Goal: Entertainment & Leisure: Consume media (video, audio)

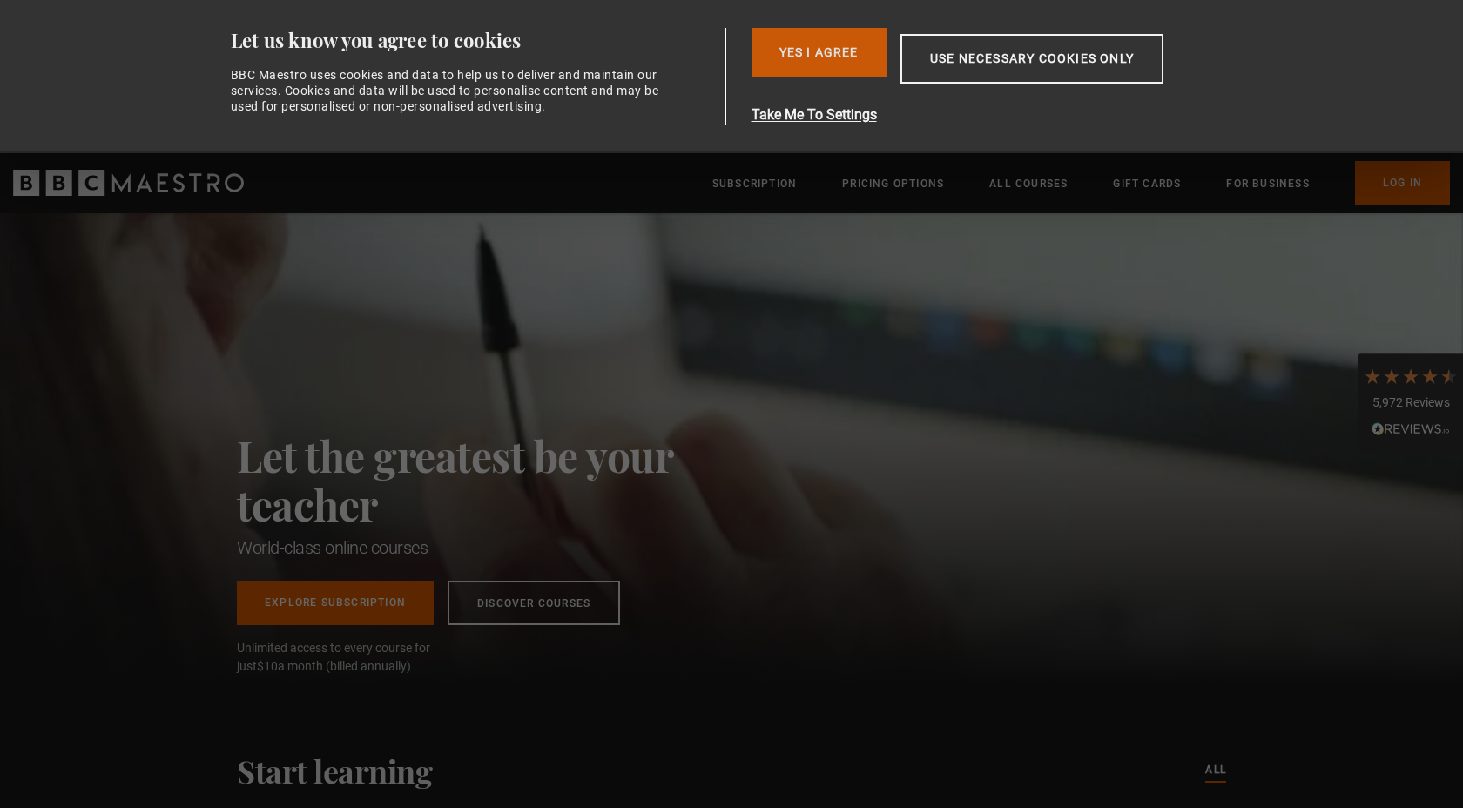
click at [846, 58] on button "Yes I Agree" at bounding box center [819, 52] width 135 height 49
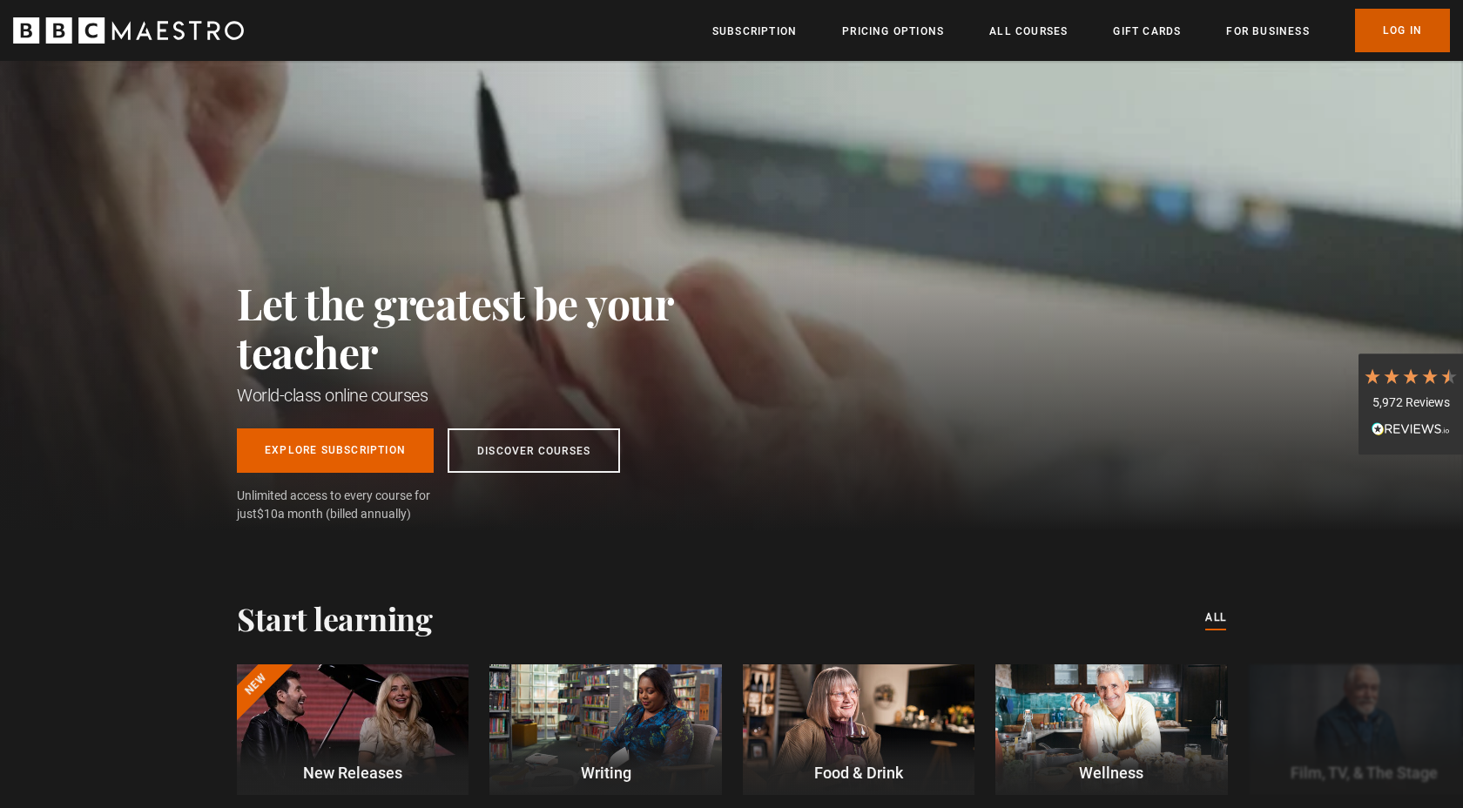
click at [1401, 29] on link "Log In" at bounding box center [1402, 31] width 95 height 44
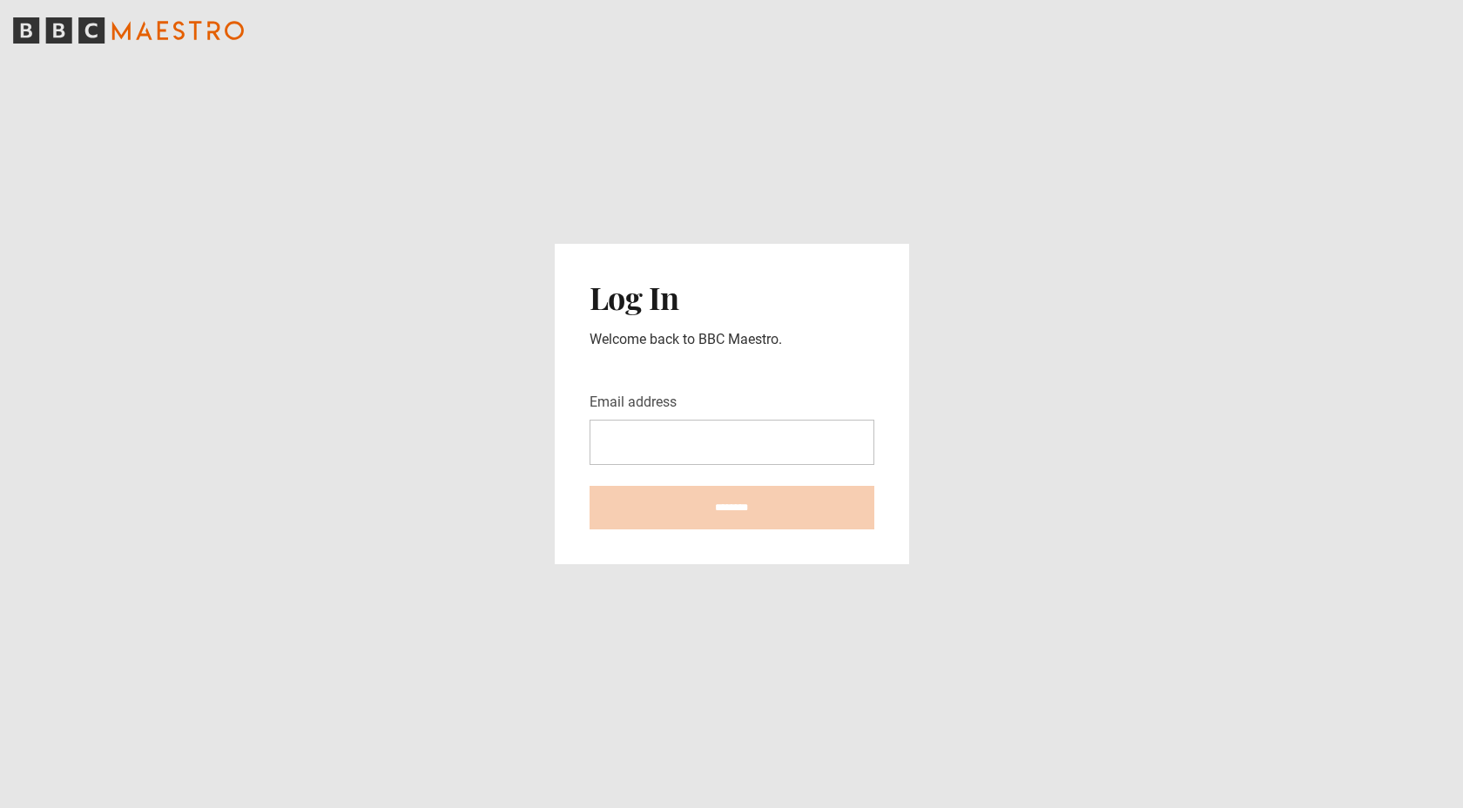
type input "**********"
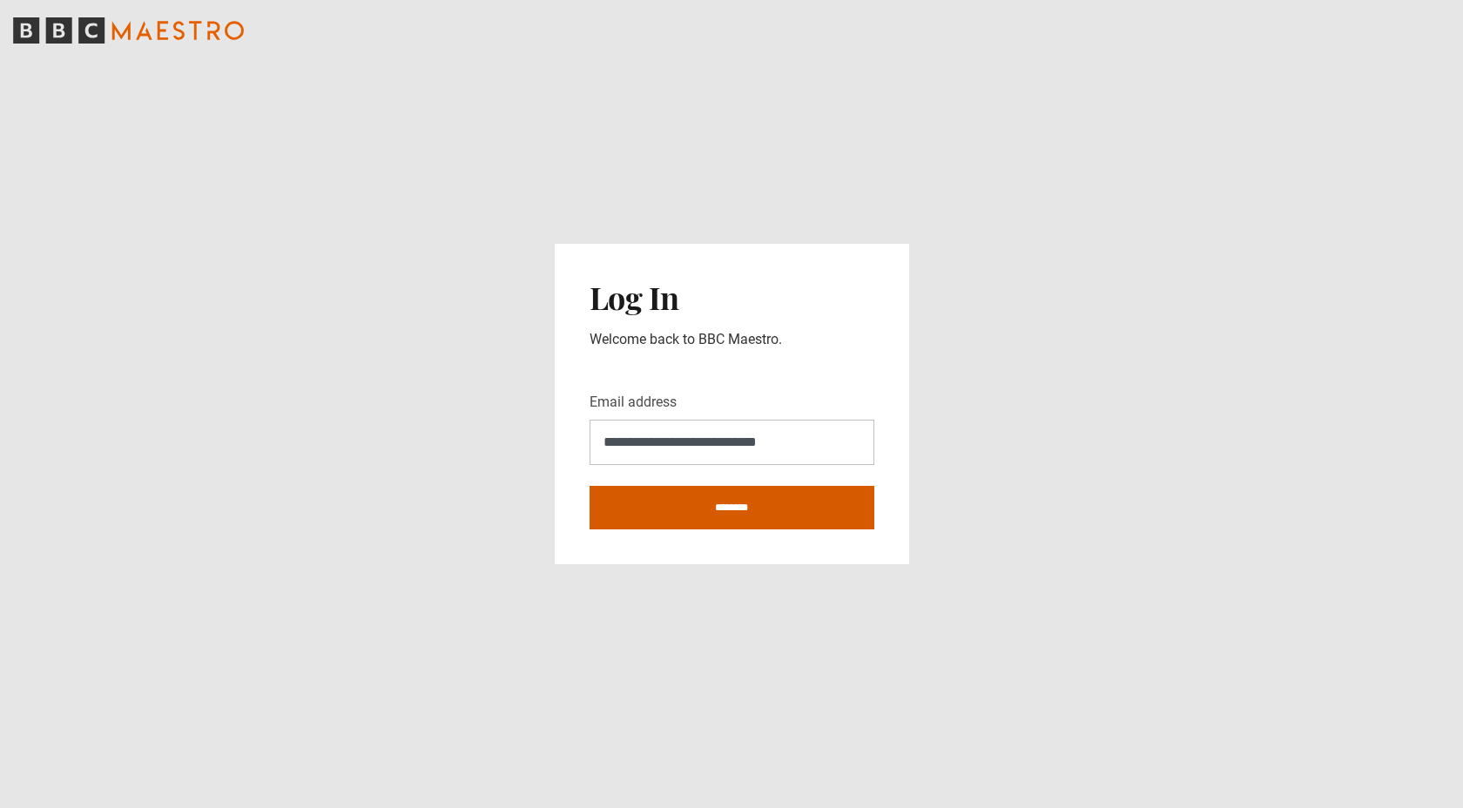
click at [731, 500] on input "********" at bounding box center [732, 508] width 285 height 44
type input "**********"
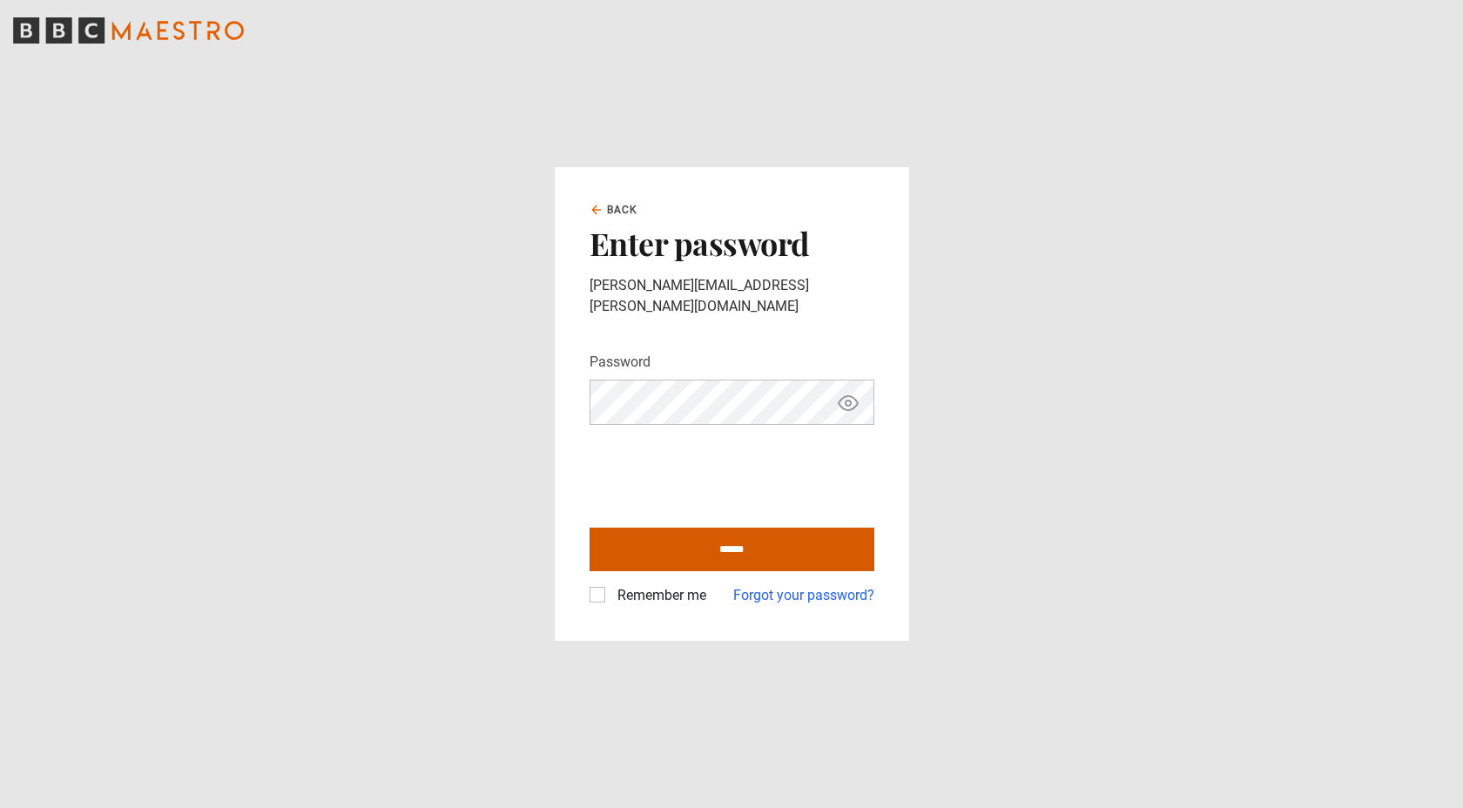
click at [669, 536] on input "******" at bounding box center [732, 550] width 285 height 44
type input "**********"
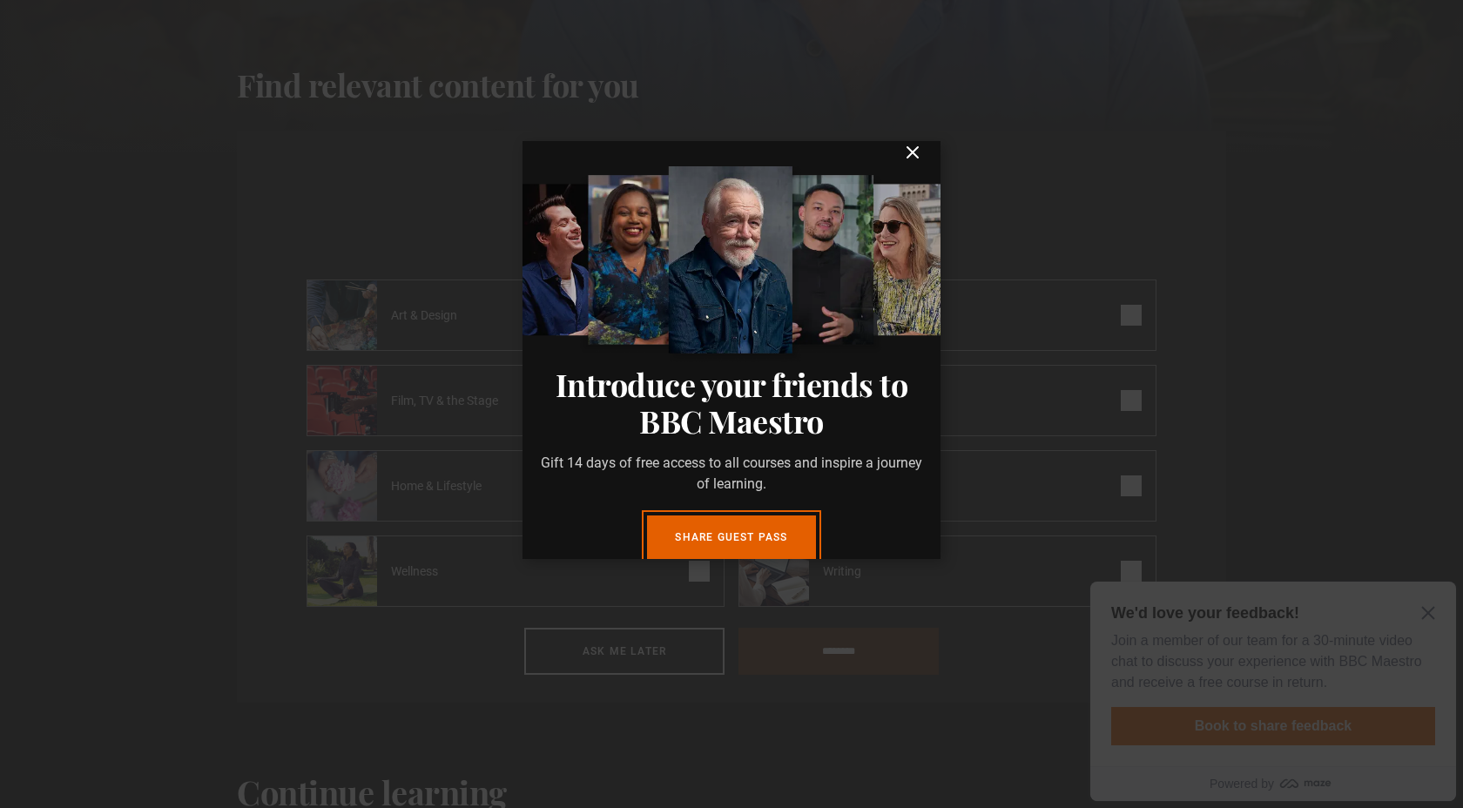
click at [915, 163] on icon "submit" at bounding box center [912, 152] width 21 height 21
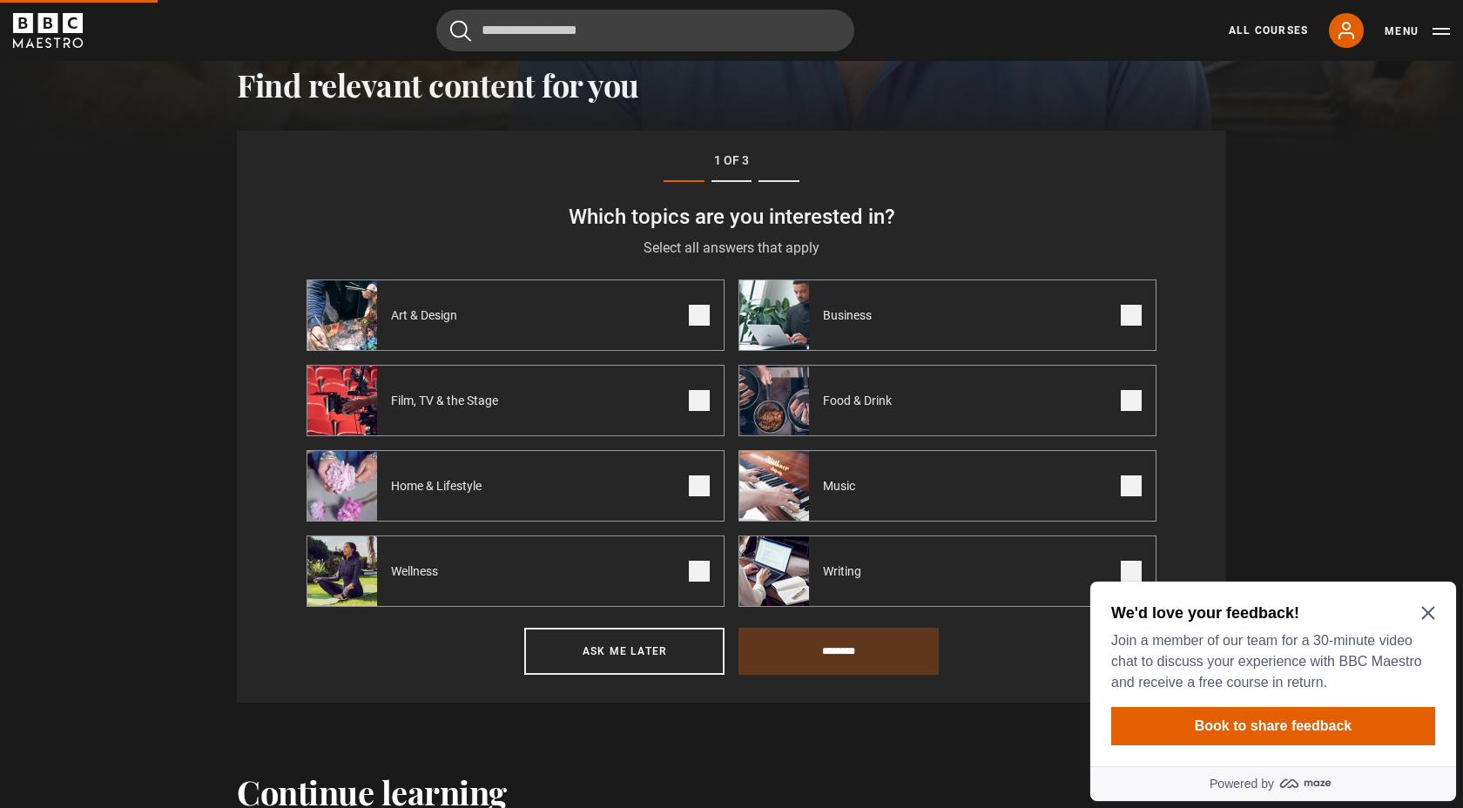
click at [1435, 618] on icon "Close Maze Prompt" at bounding box center [1429, 613] width 14 height 14
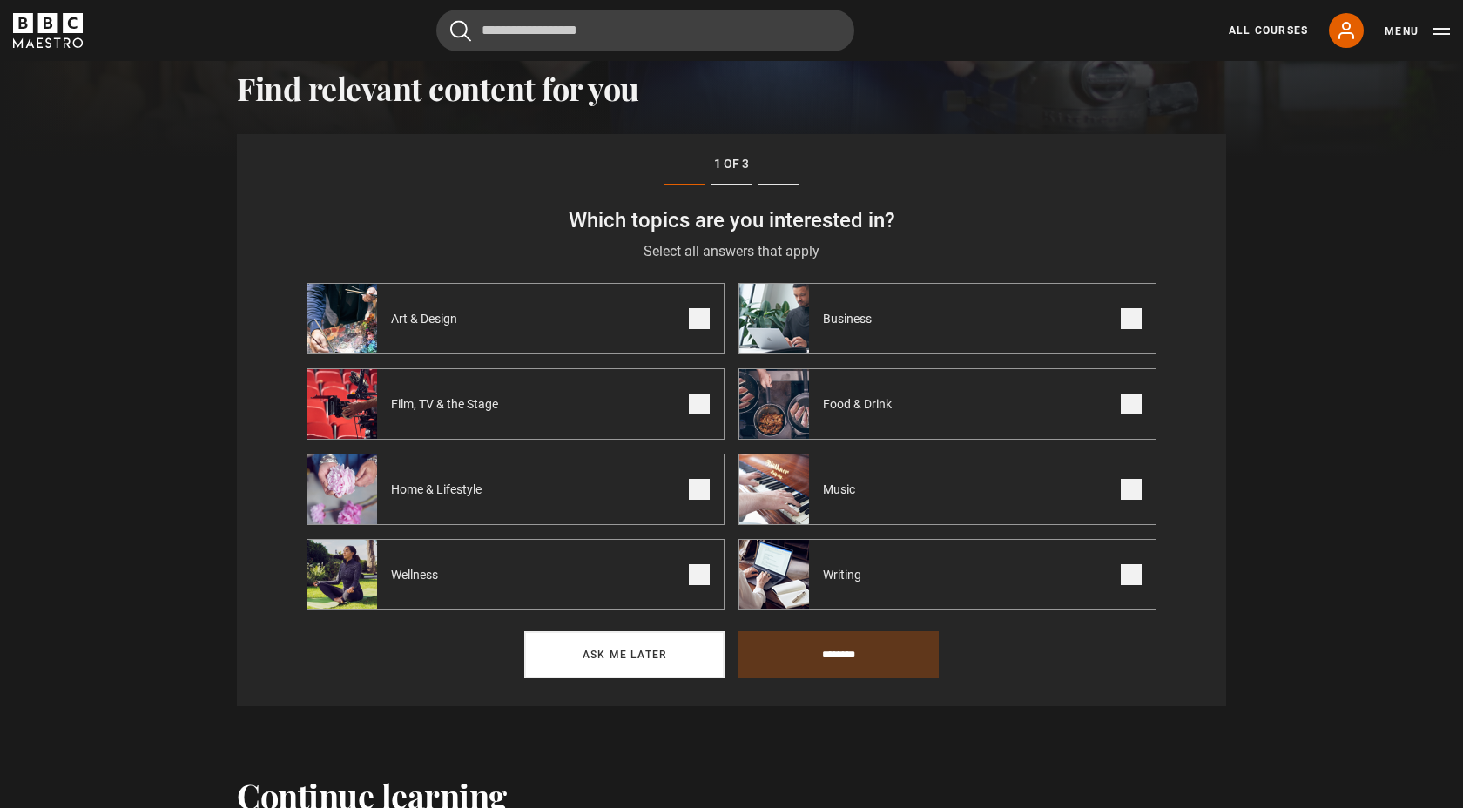
scroll to position [604, 0]
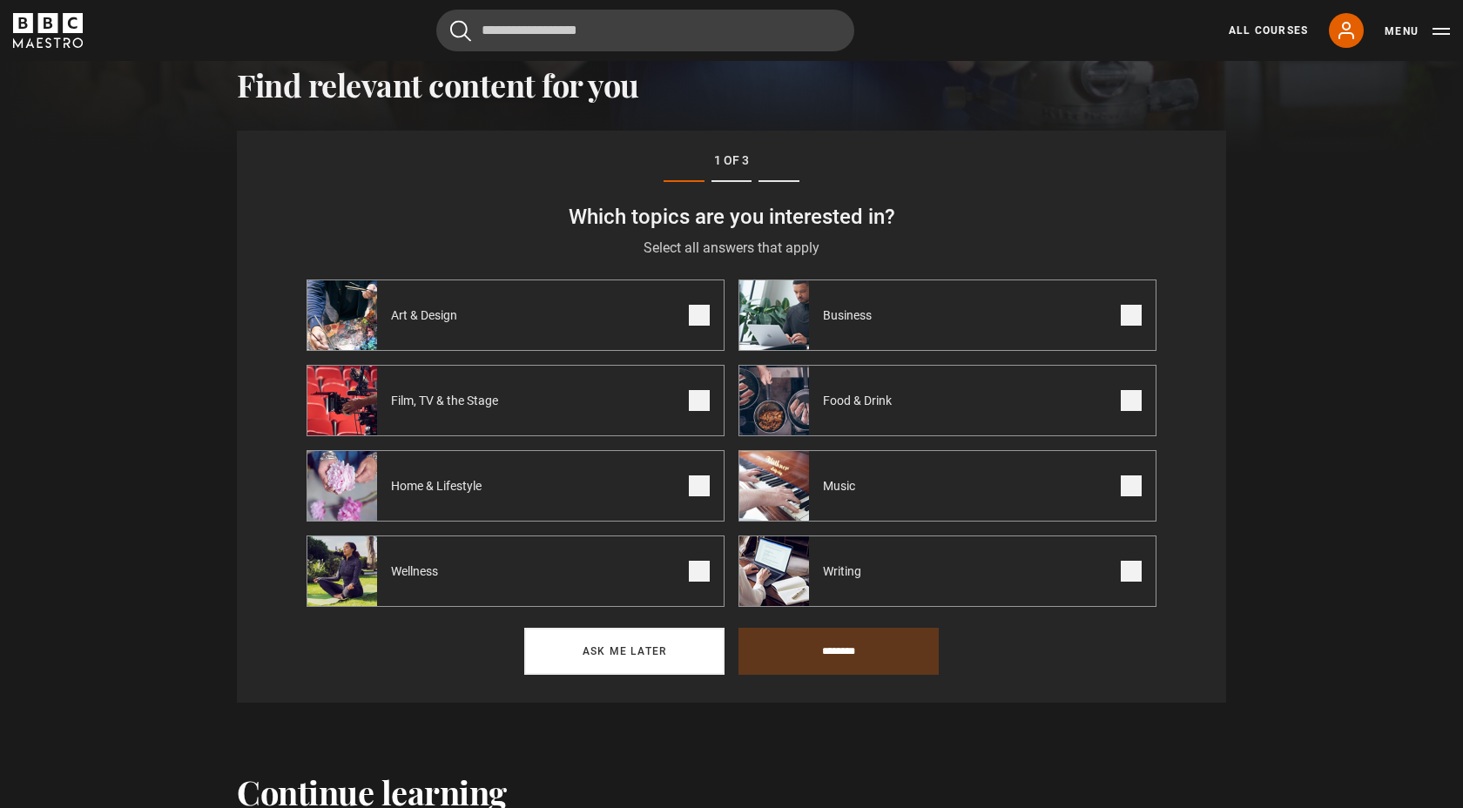
click at [642, 646] on button "Ask me later" at bounding box center [624, 651] width 200 height 47
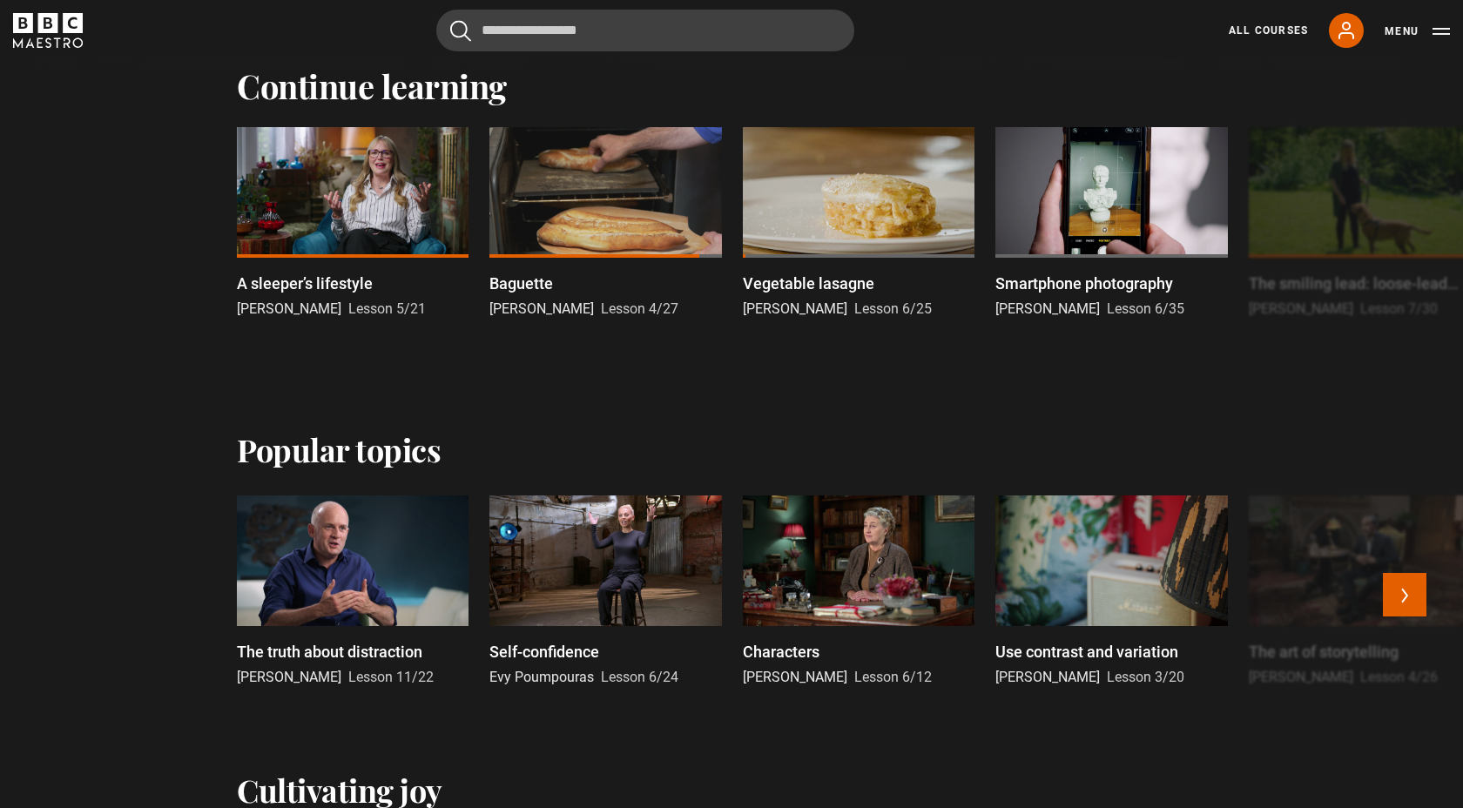
scroll to position [678, 0]
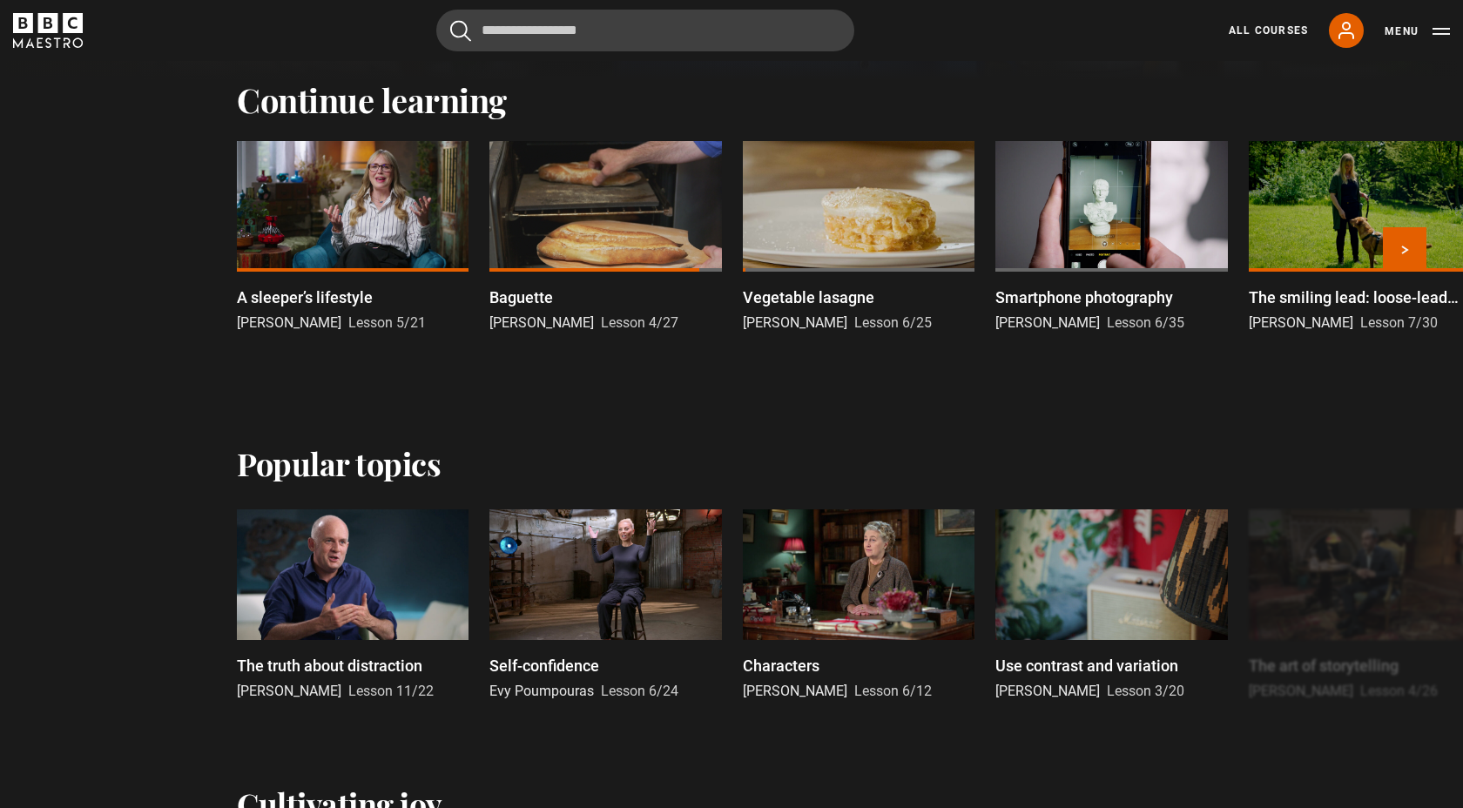
click at [597, 220] on div at bounding box center [606, 206] width 232 height 131
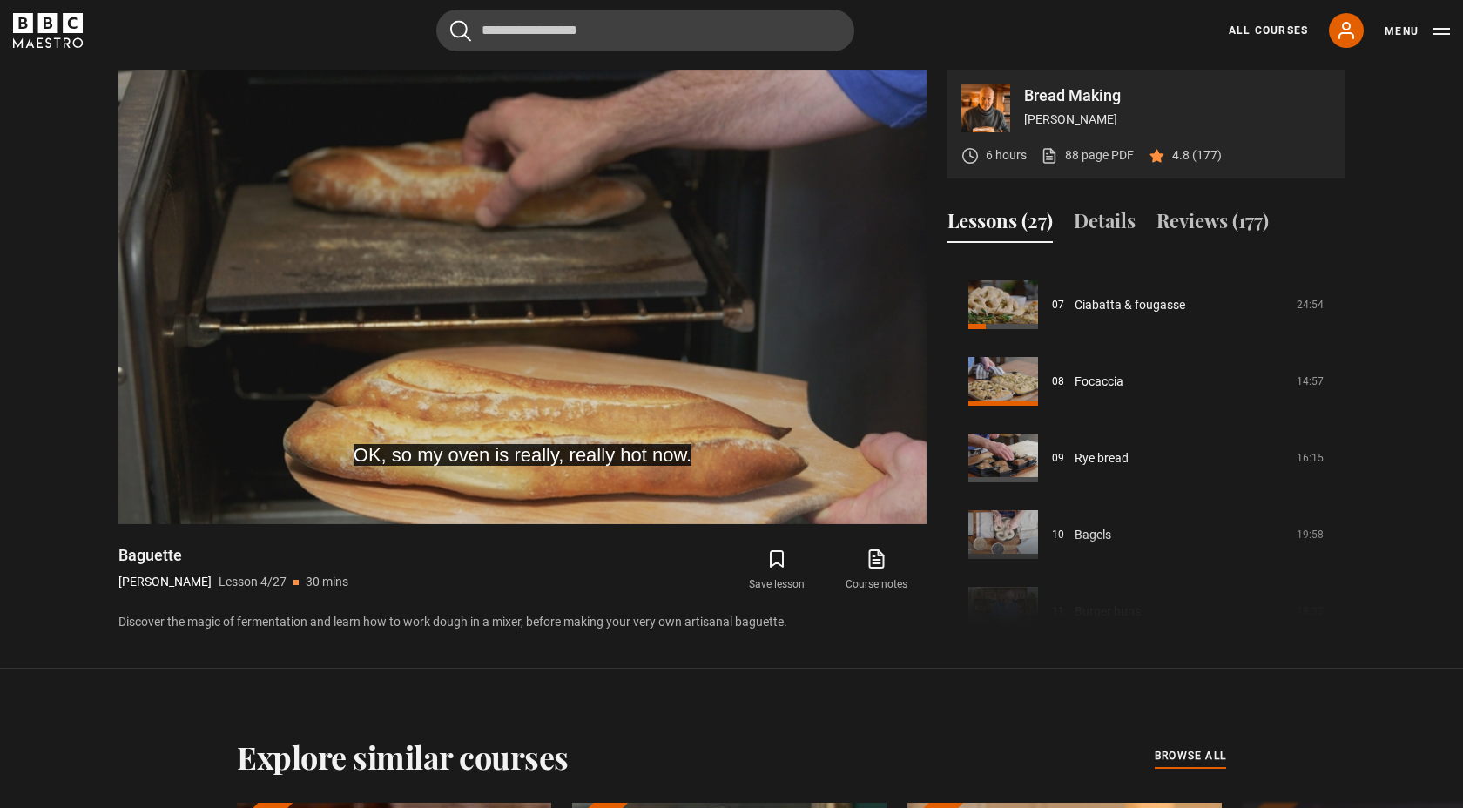
scroll to position [531, 0]
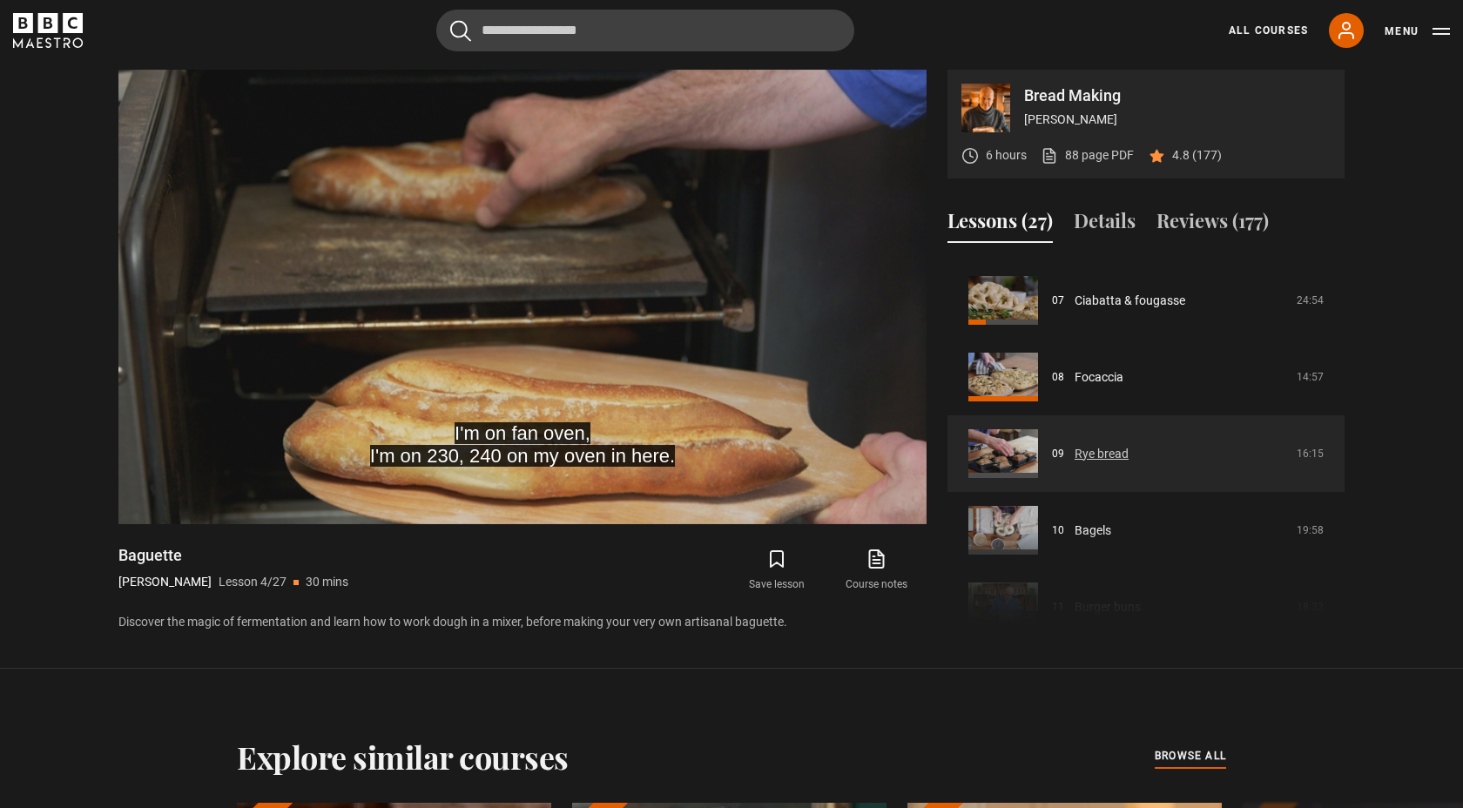
click at [1081, 451] on link "Rye bread" at bounding box center [1102, 454] width 54 height 18
click at [1075, 449] on link "Rye bread" at bounding box center [1102, 454] width 54 height 18
click at [1105, 449] on link "Rye bread" at bounding box center [1102, 454] width 54 height 18
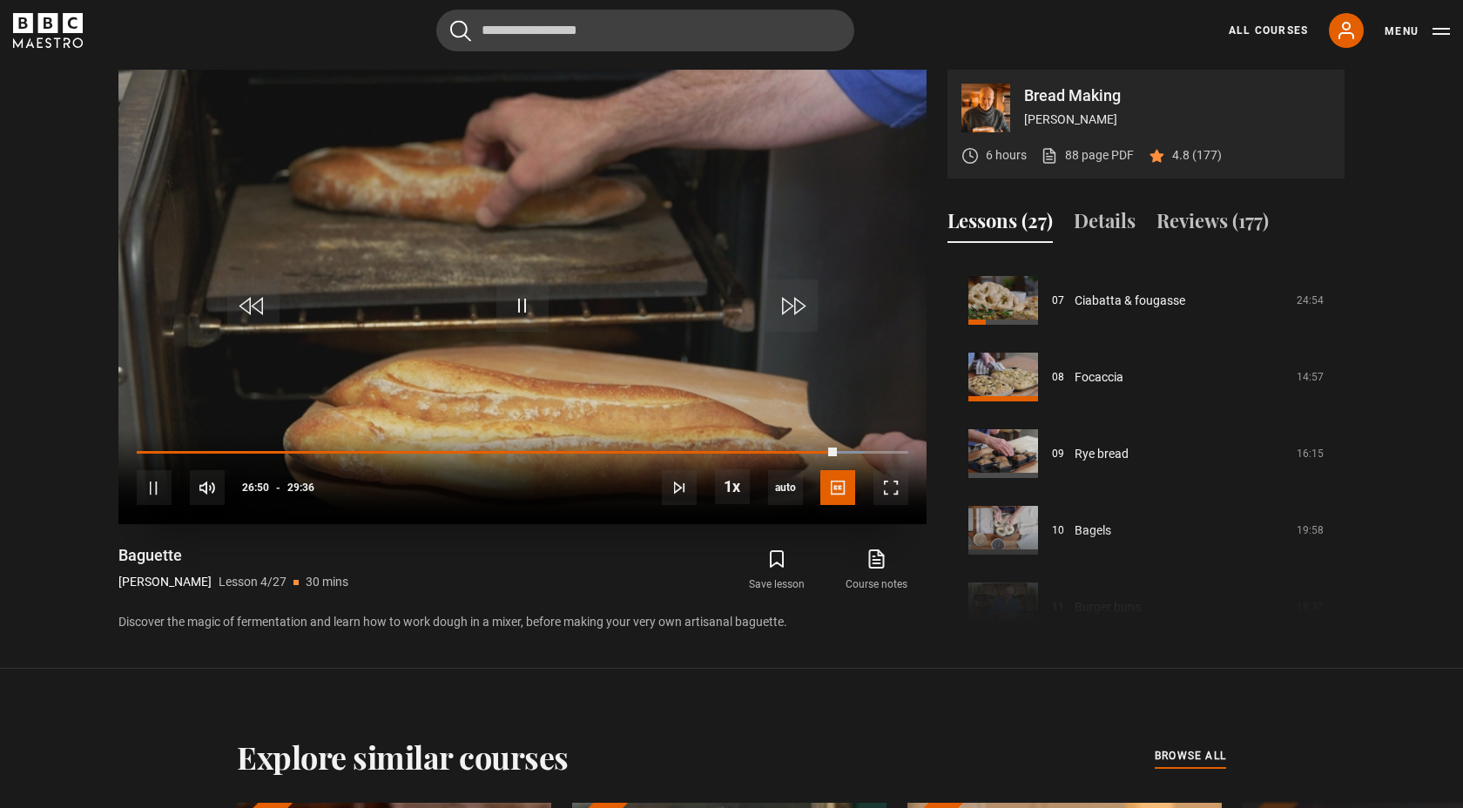
click at [655, 368] on video "Video Player" at bounding box center [522, 297] width 808 height 455
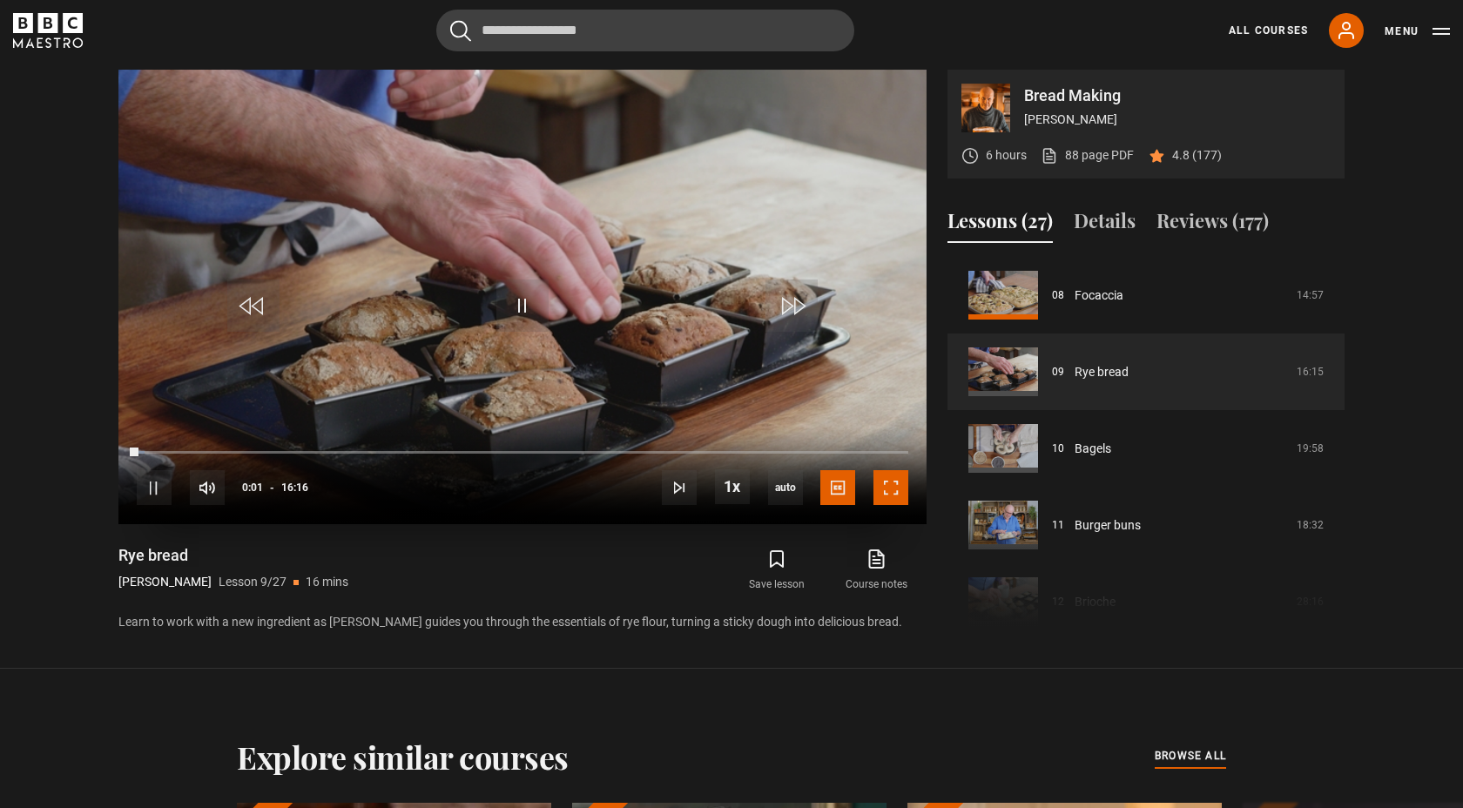
click at [895, 491] on span "Video Player" at bounding box center [891, 487] width 35 height 35
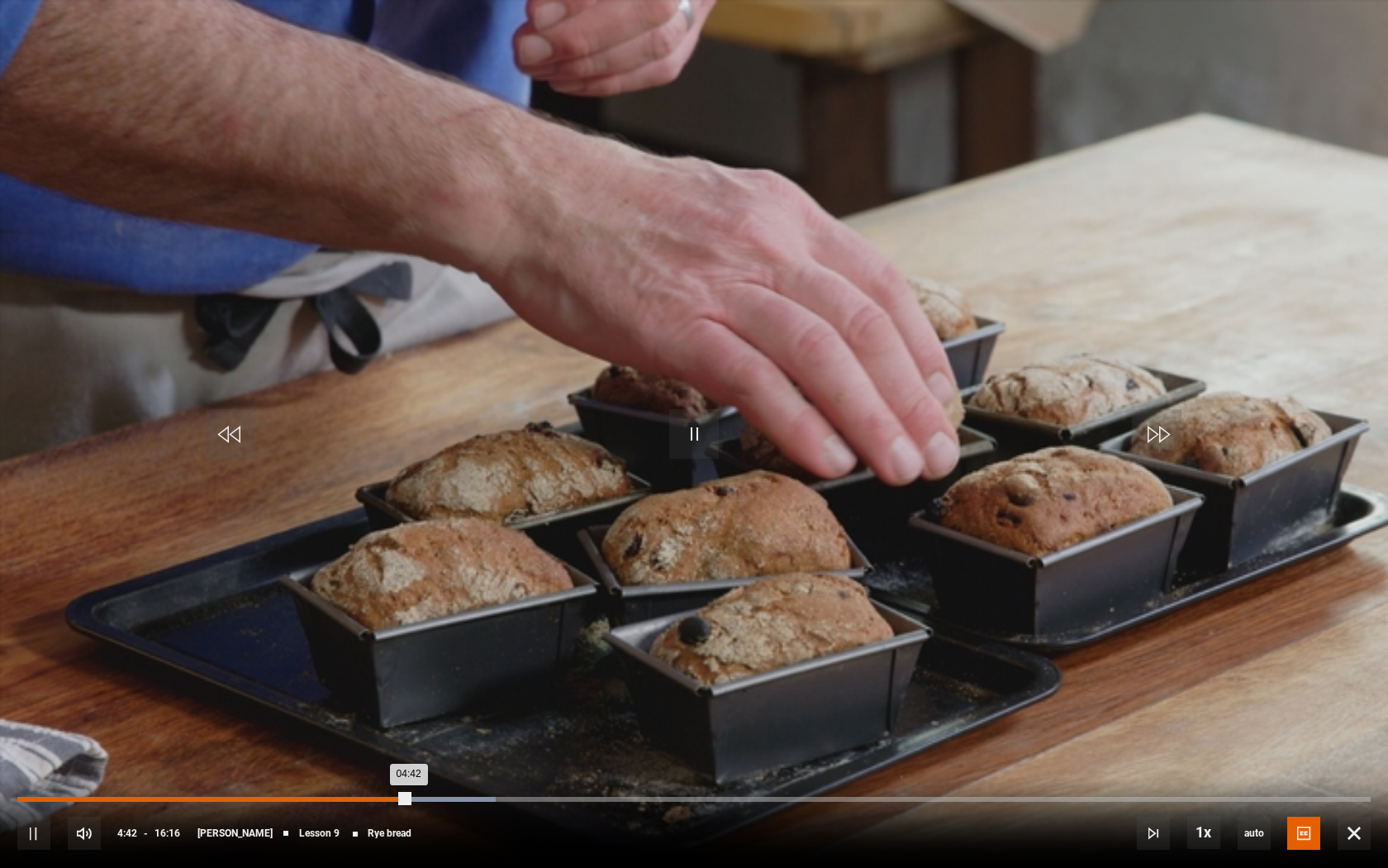
click at [373, 766] on div "04:16" at bounding box center [374, 799] width 3 height 5
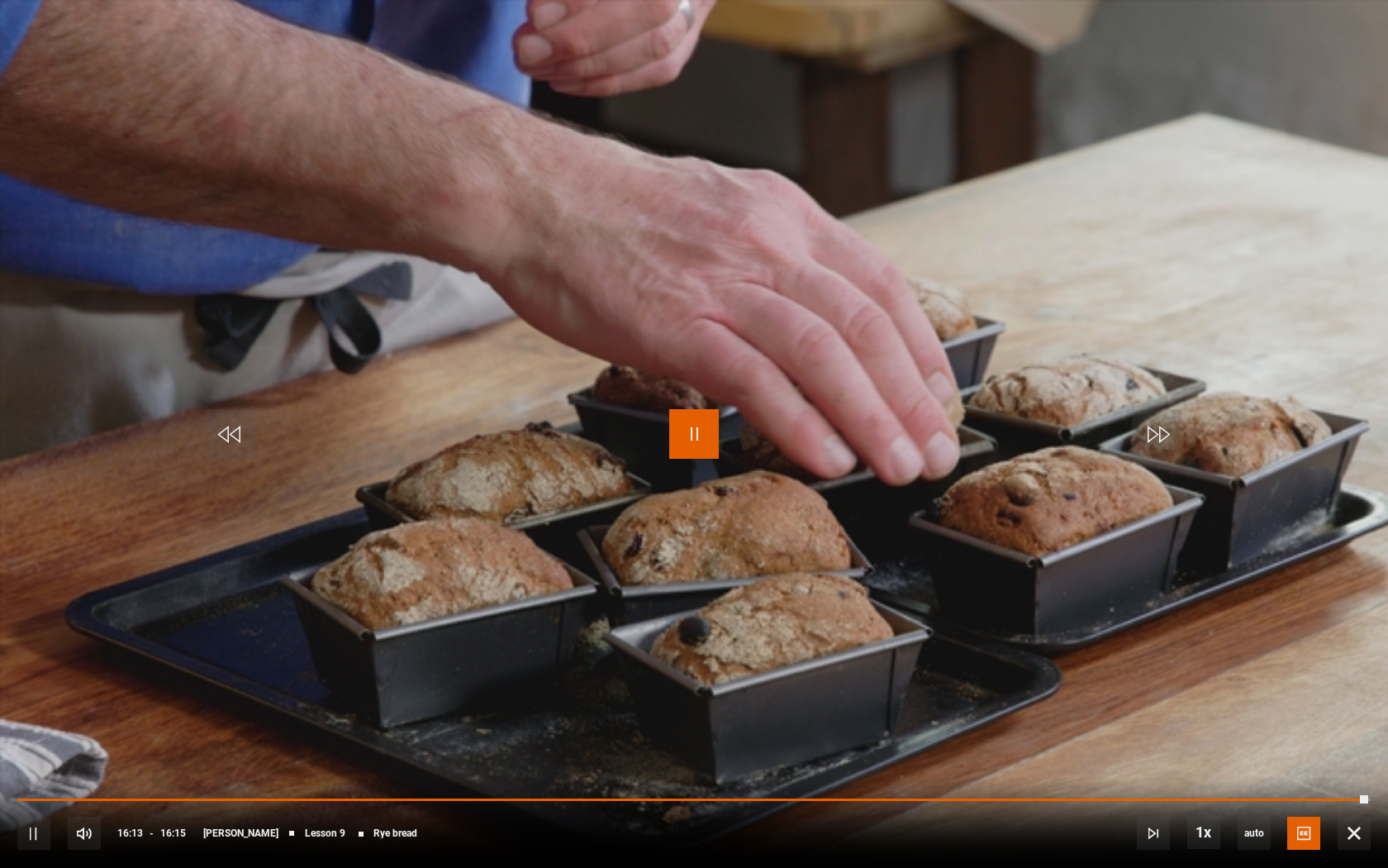
click at [678, 432] on span "Video Player" at bounding box center [694, 434] width 49 height 49
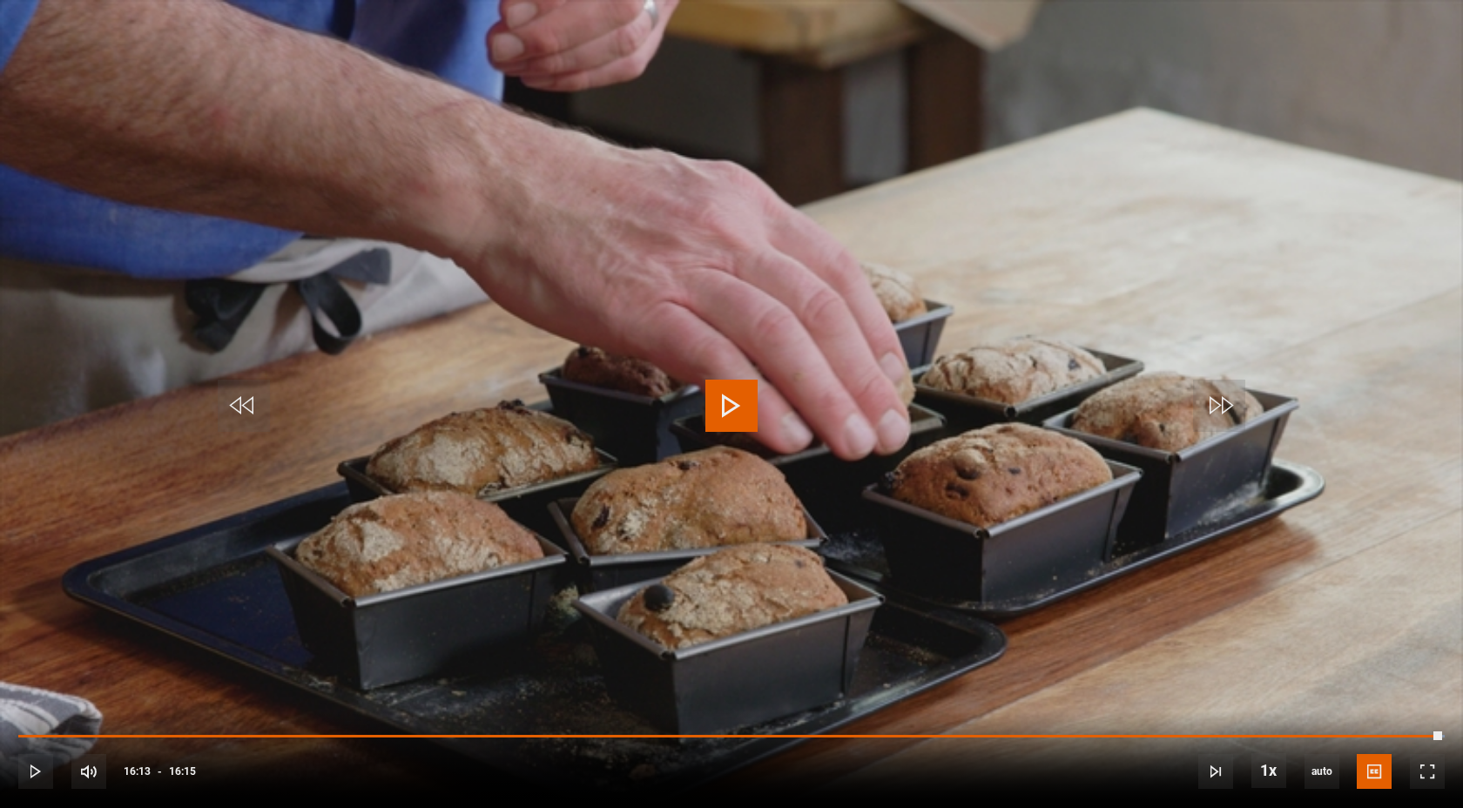
scroll to position [641, 0]
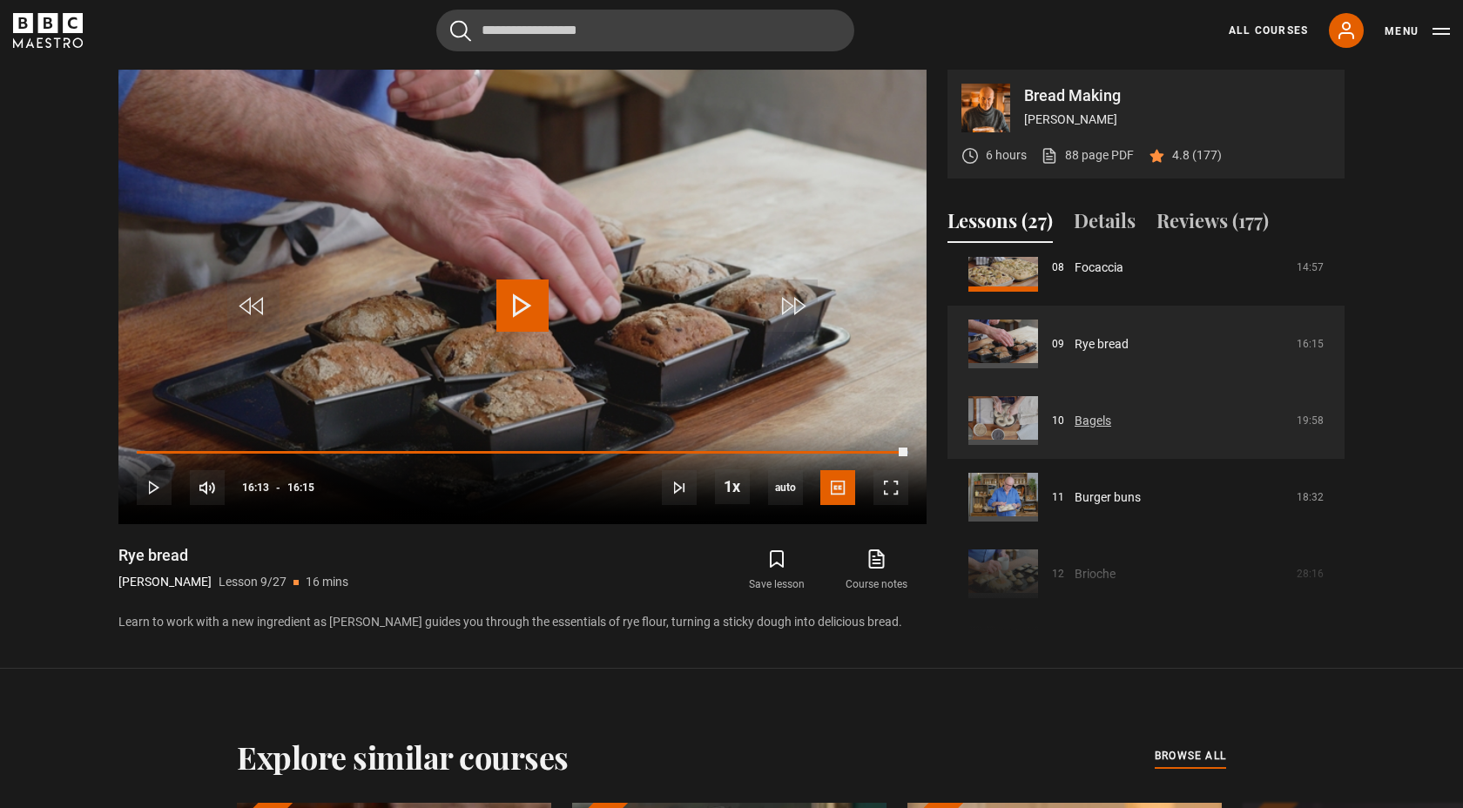
click at [1075, 414] on link "Bagels" at bounding box center [1093, 421] width 37 height 18
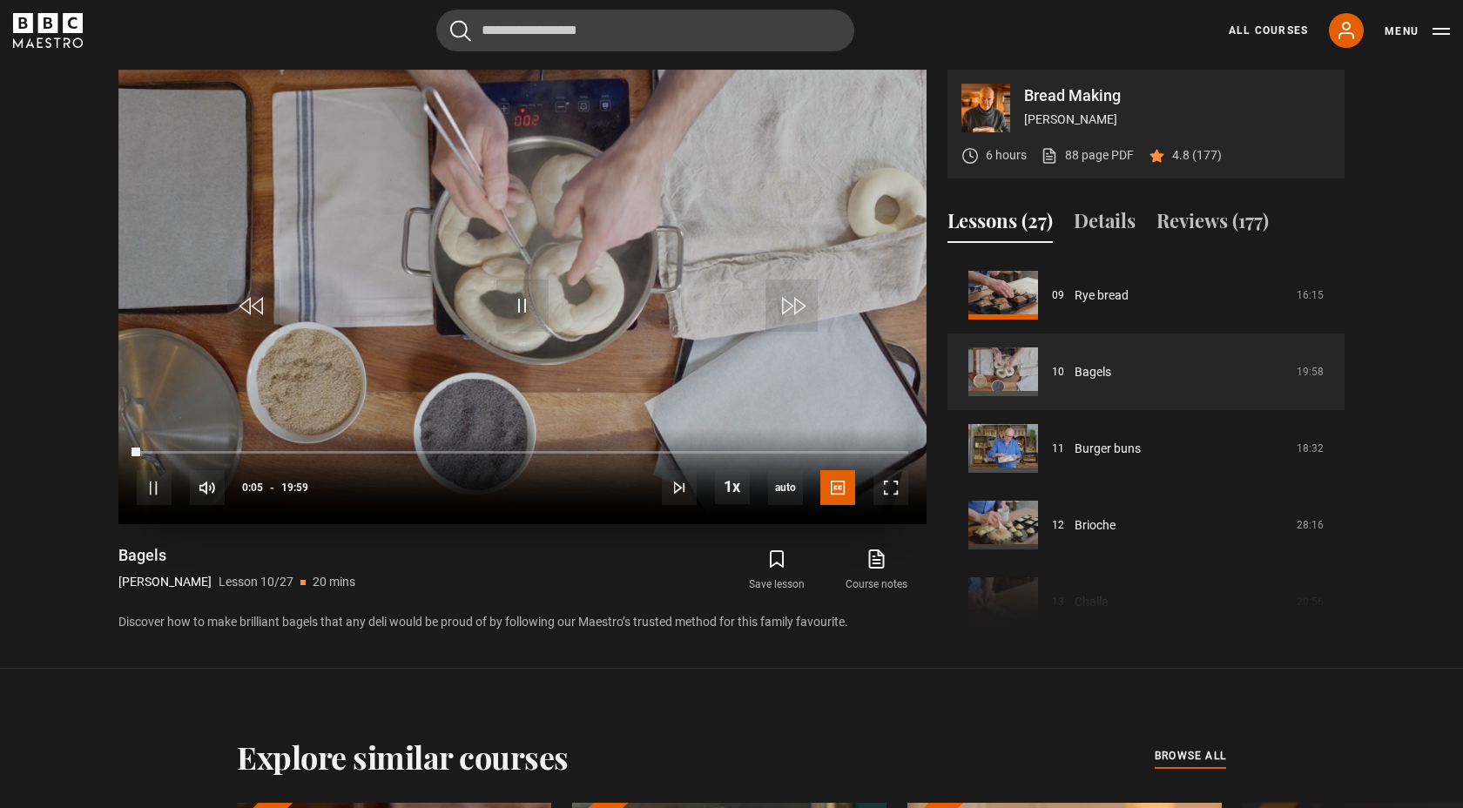
click at [723, 357] on video "Video Player" at bounding box center [522, 297] width 808 height 455
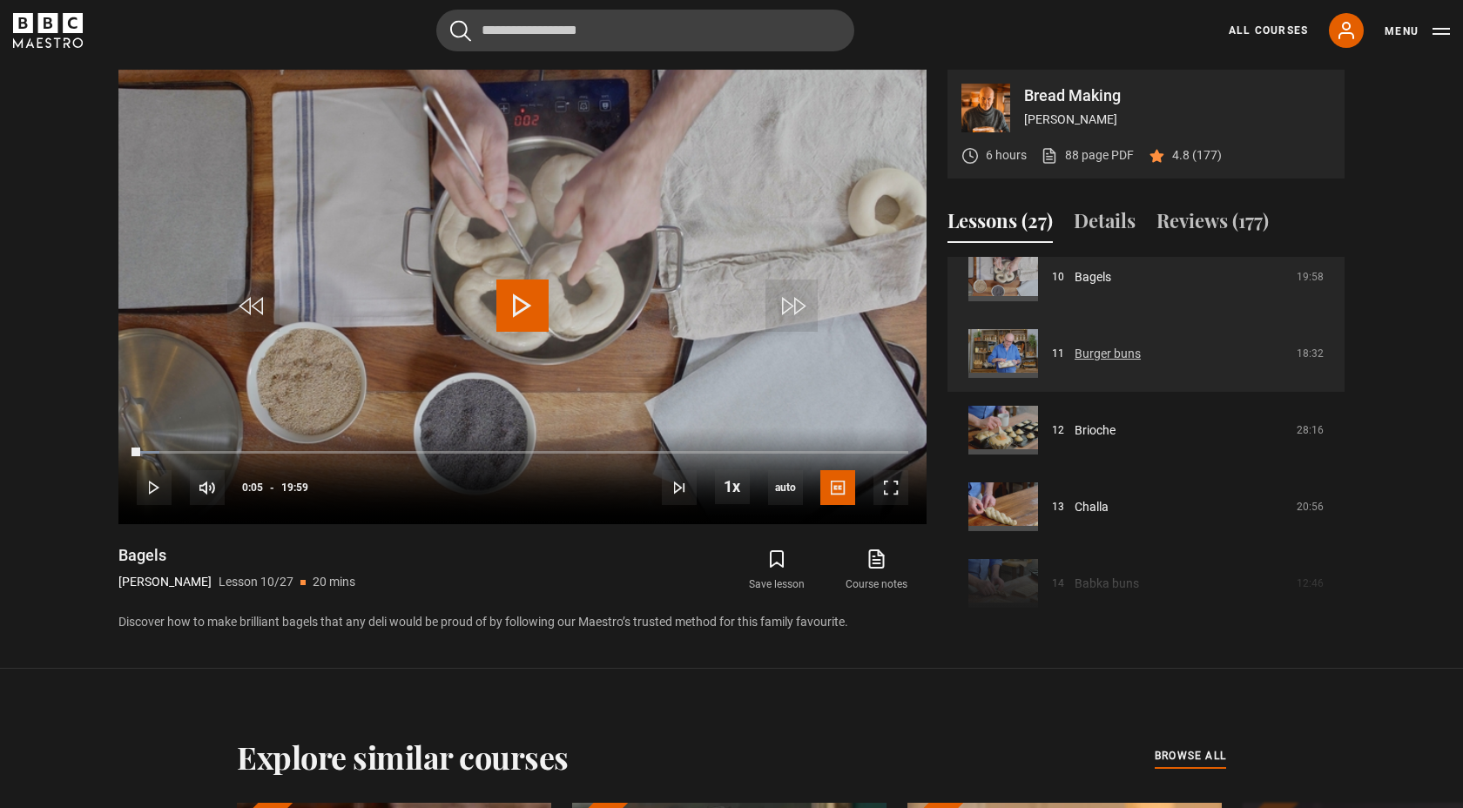
scroll to position [786, 0]
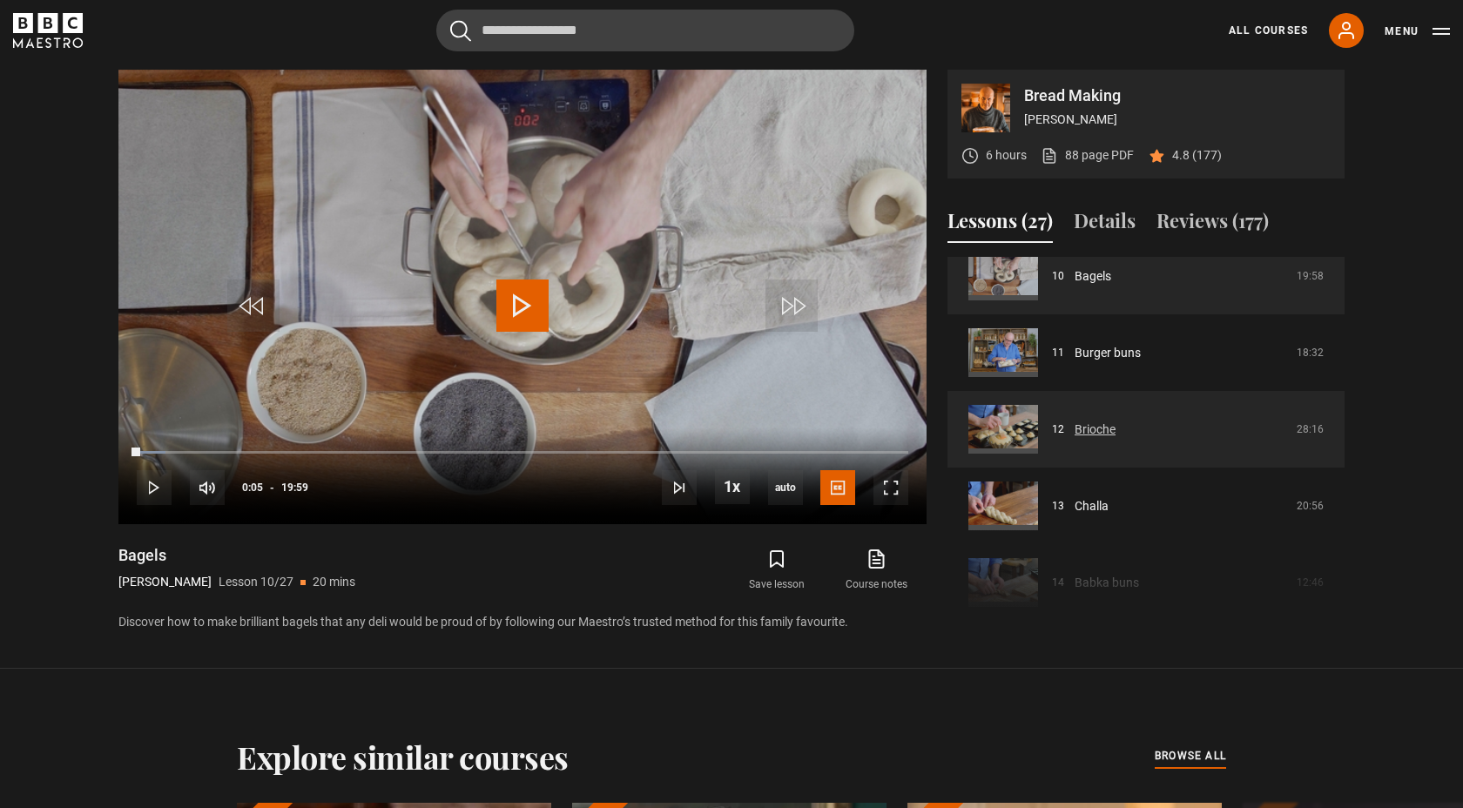
click at [1075, 424] on link "Brioche" at bounding box center [1095, 430] width 41 height 18
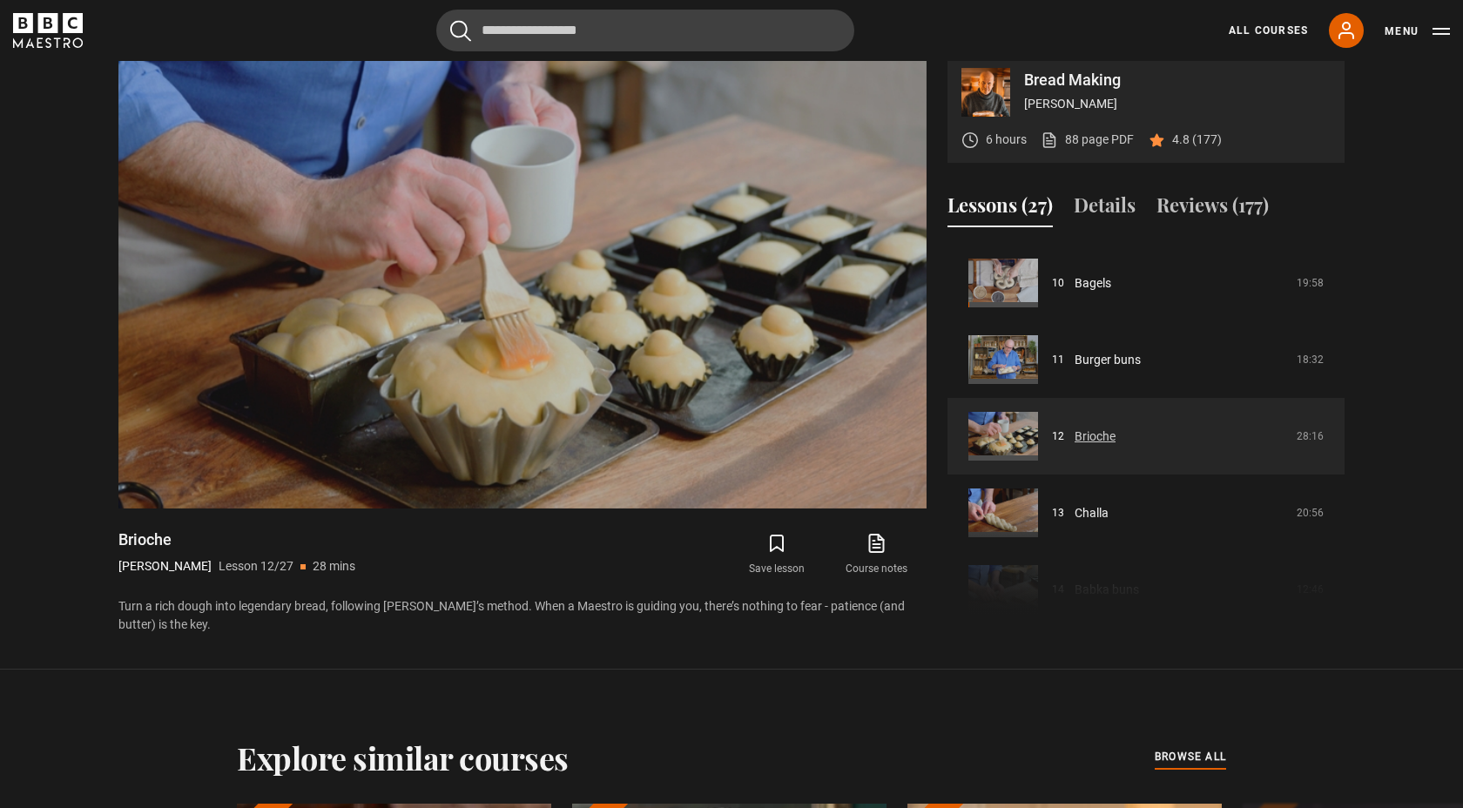
scroll to position [760, 0]
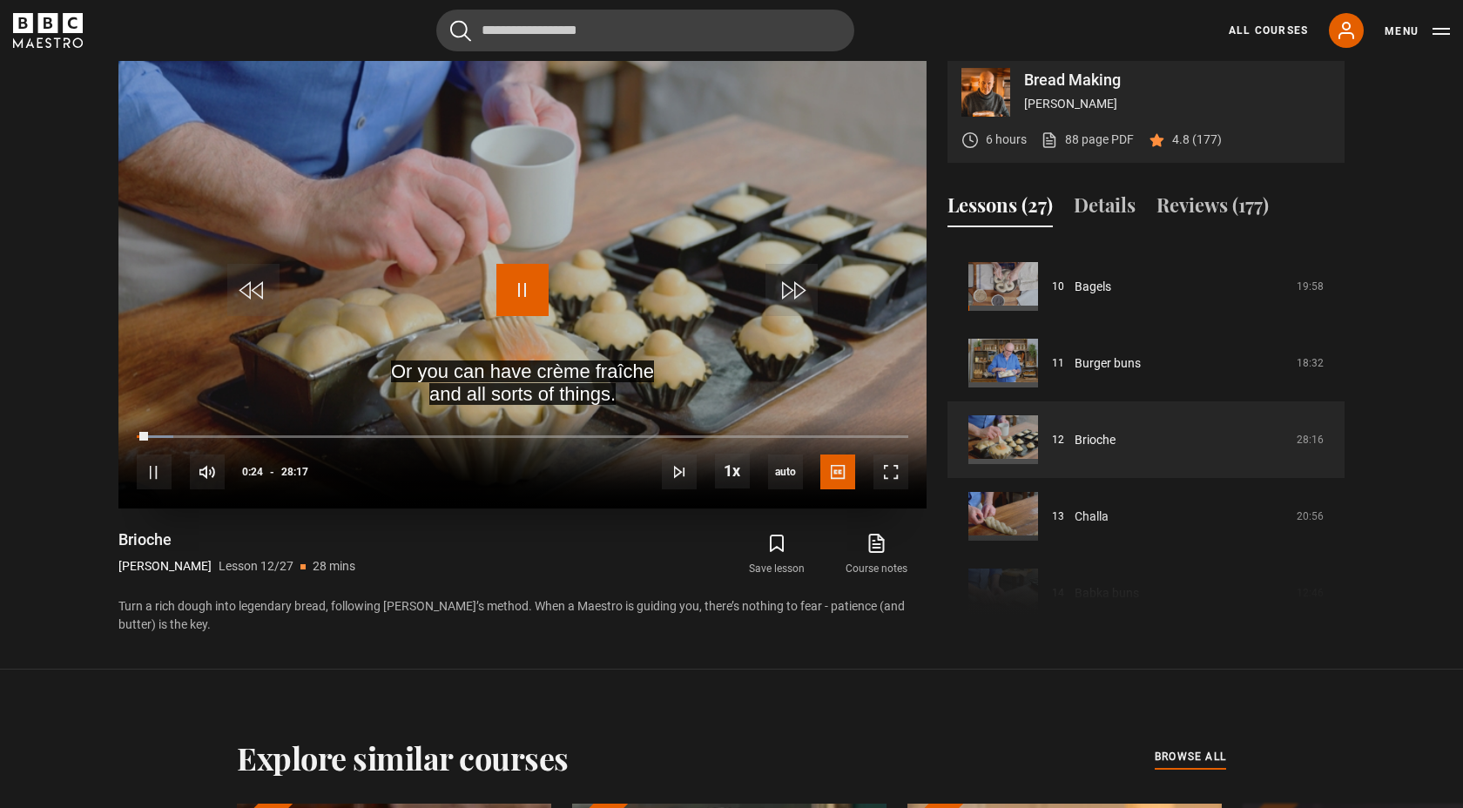
click at [518, 295] on span "Video Player" at bounding box center [522, 290] width 52 height 52
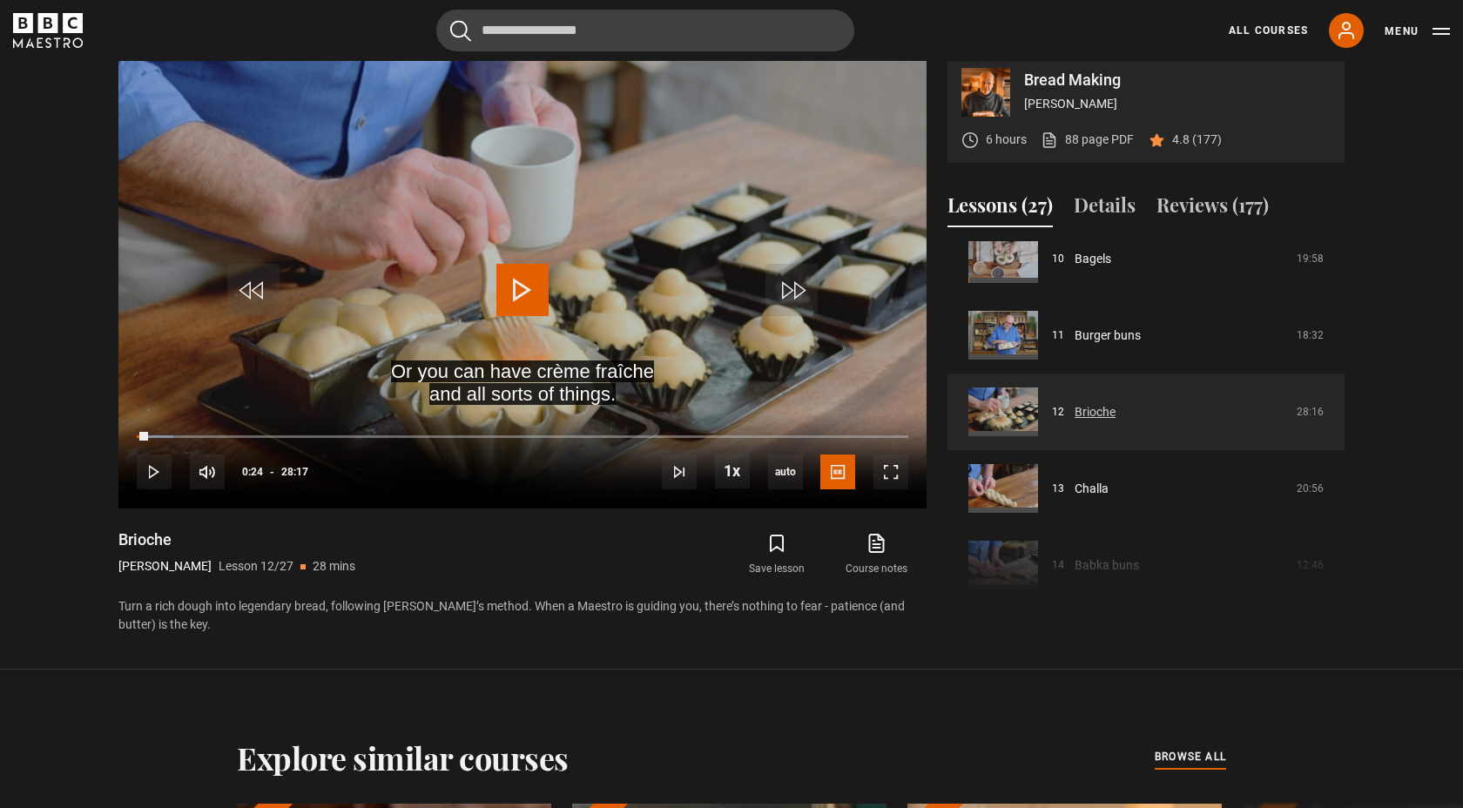
scroll to position [786, 0]
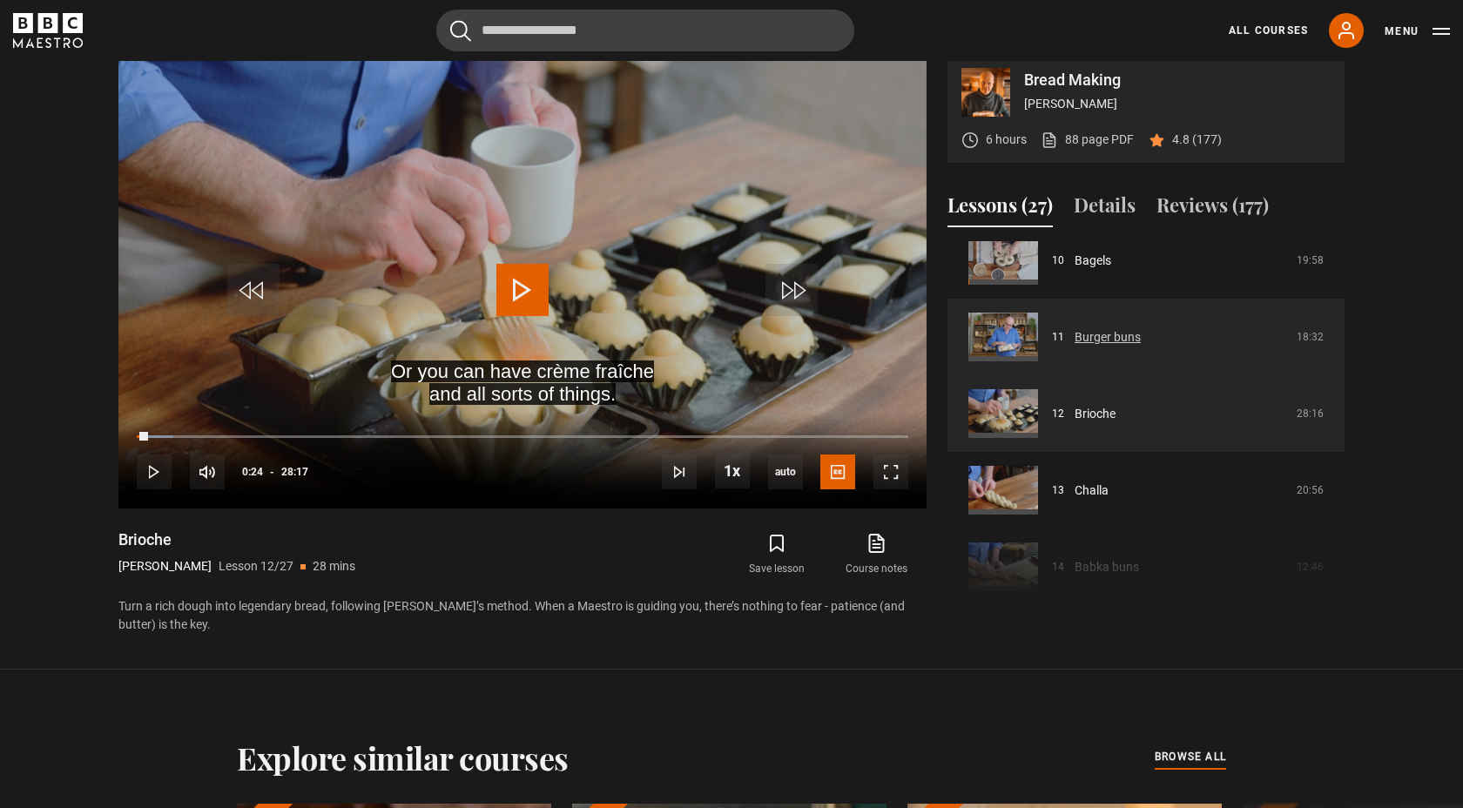
click at [1075, 328] on link "Burger buns" at bounding box center [1108, 337] width 66 height 18
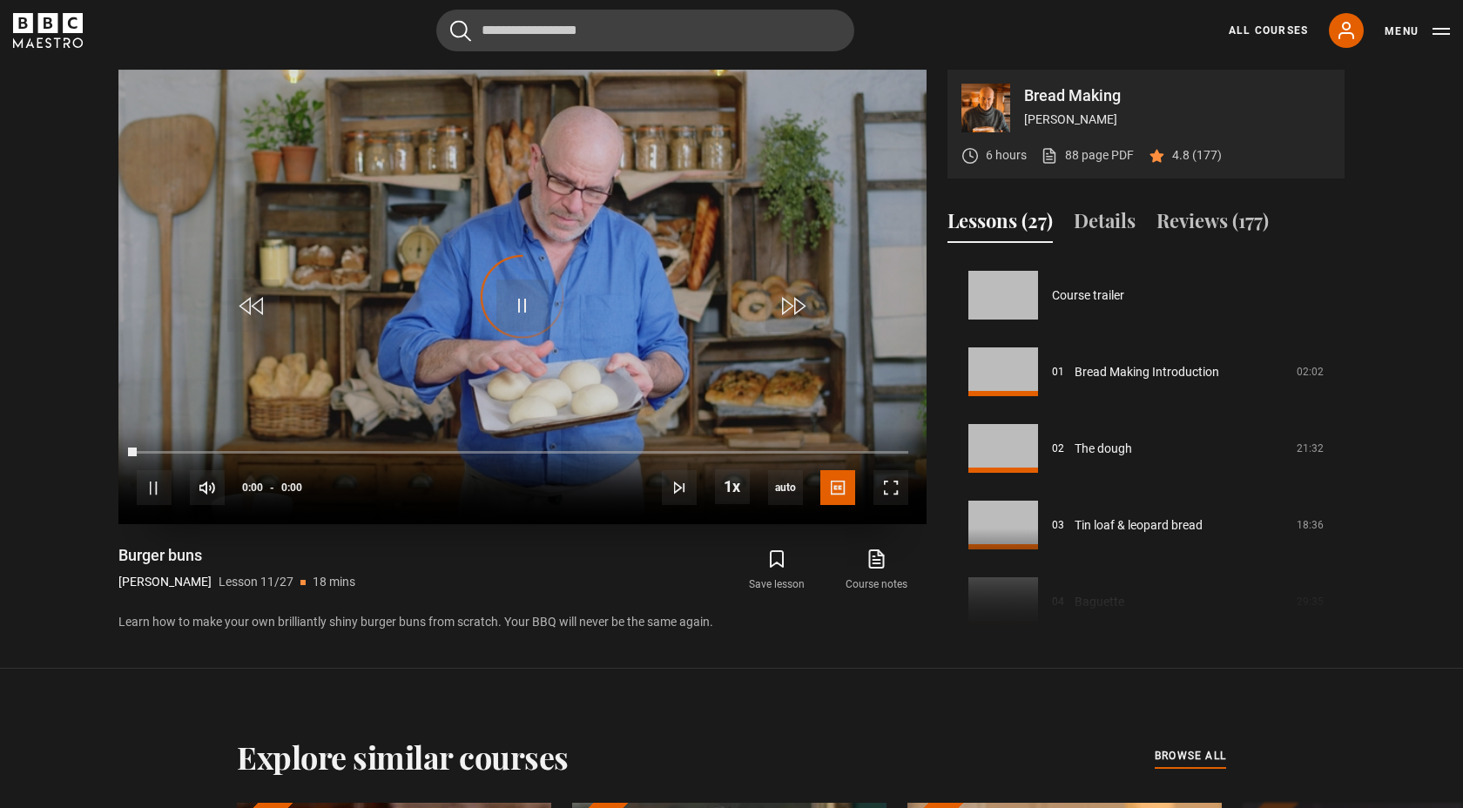
scroll to position [767, 0]
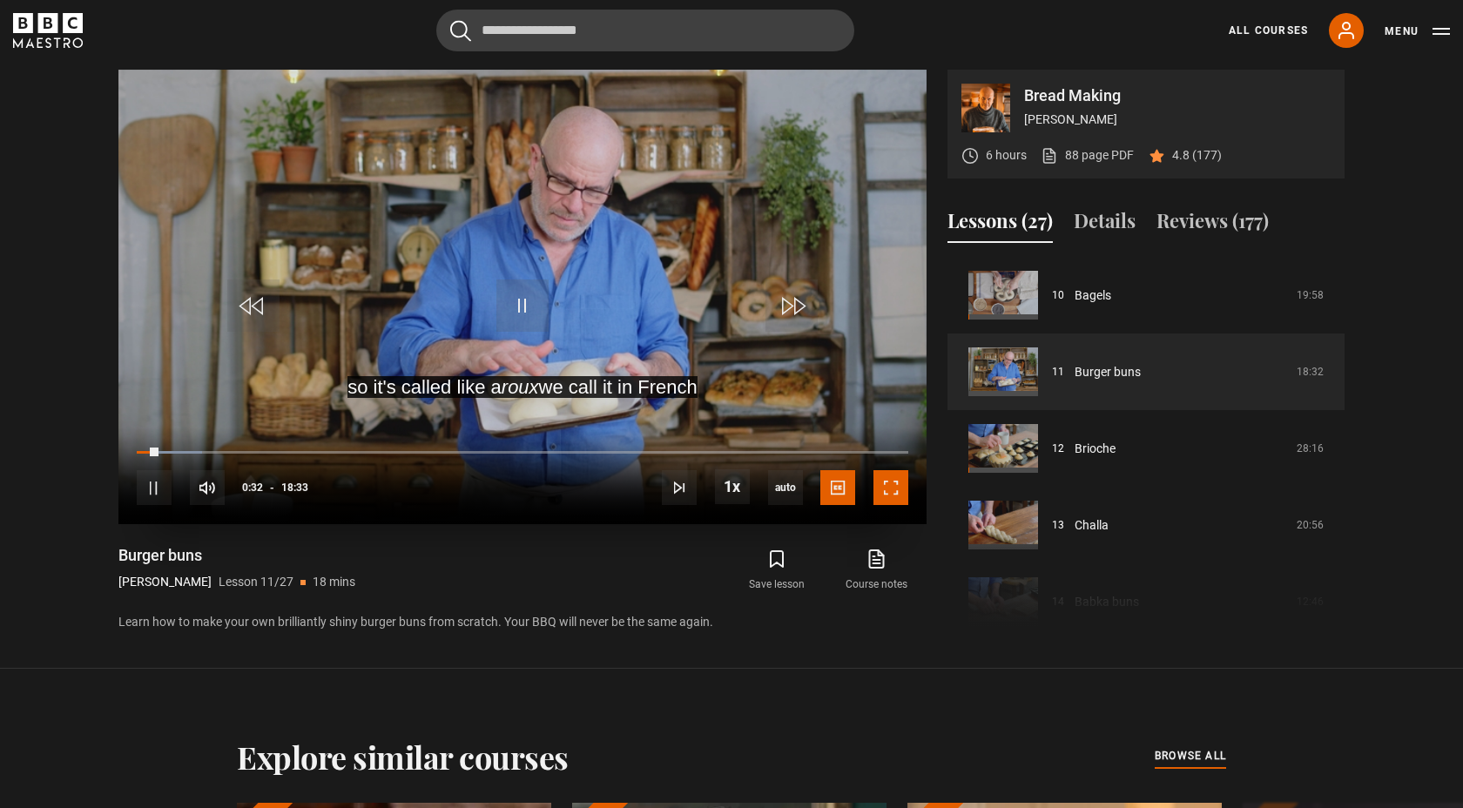
click at [898, 482] on span "Video Player" at bounding box center [891, 487] width 35 height 35
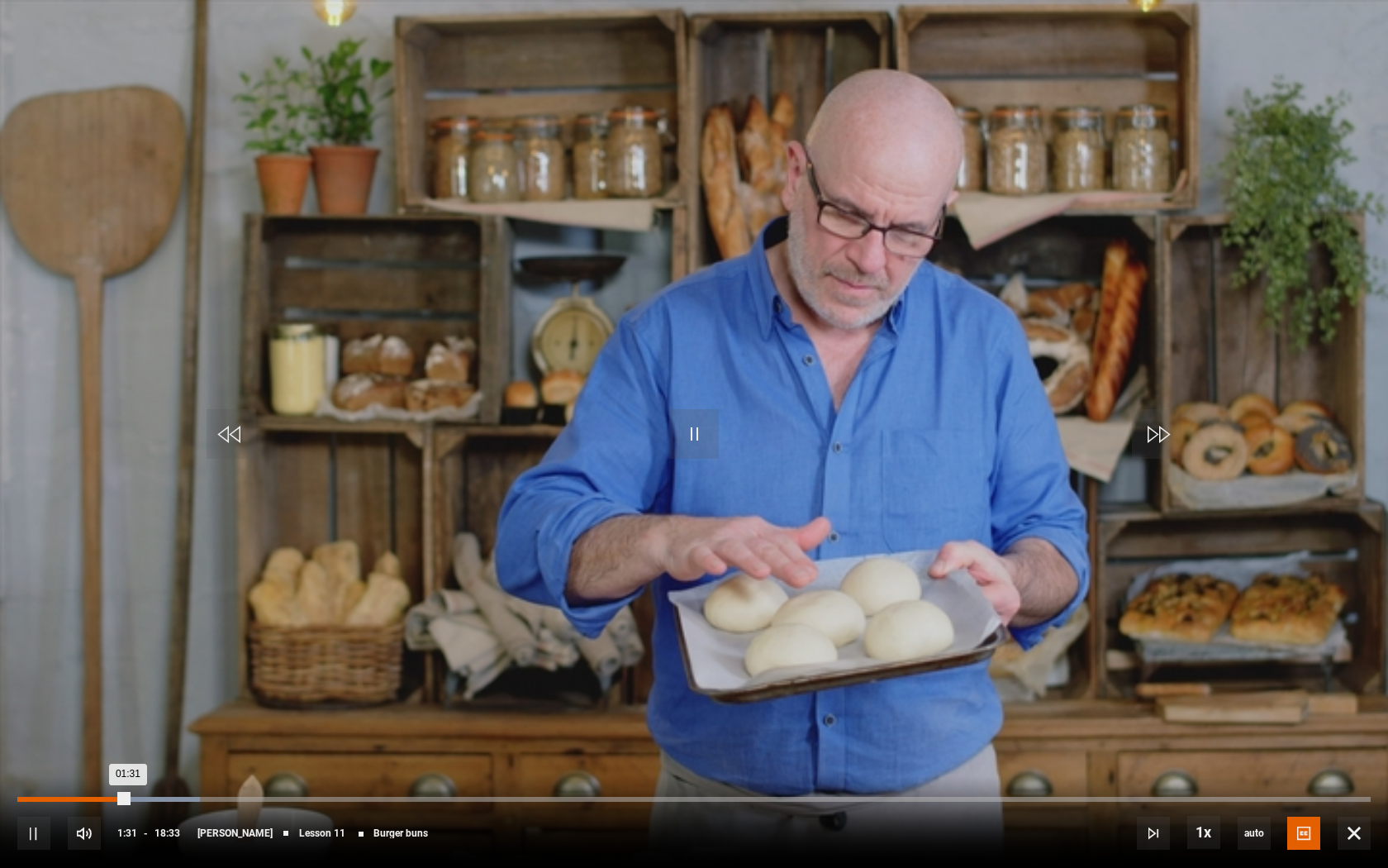
click at [64, 766] on div "00:38" at bounding box center [65, 799] width 3 height 5
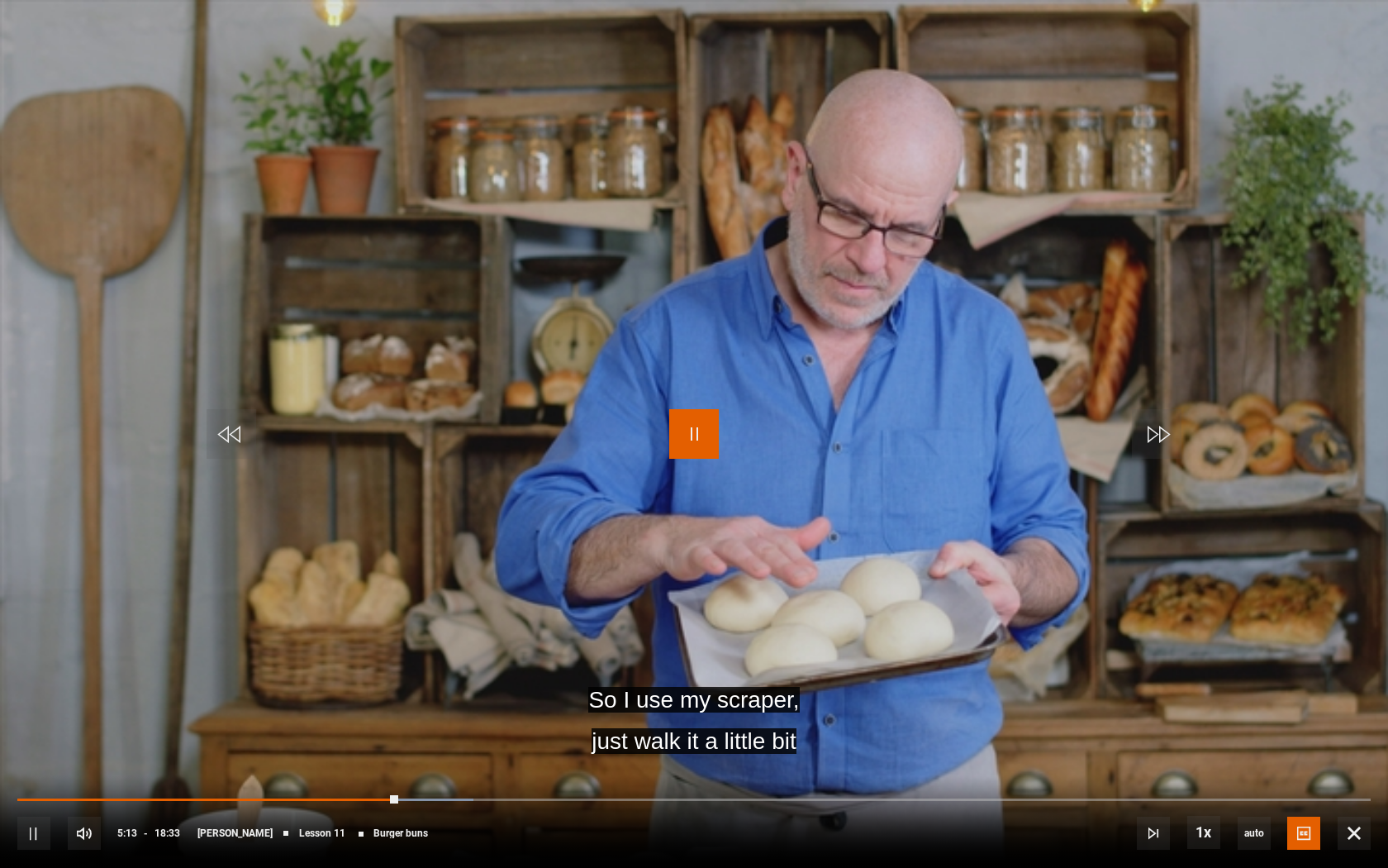
click at [676, 452] on span "Video Player" at bounding box center [694, 434] width 49 height 49
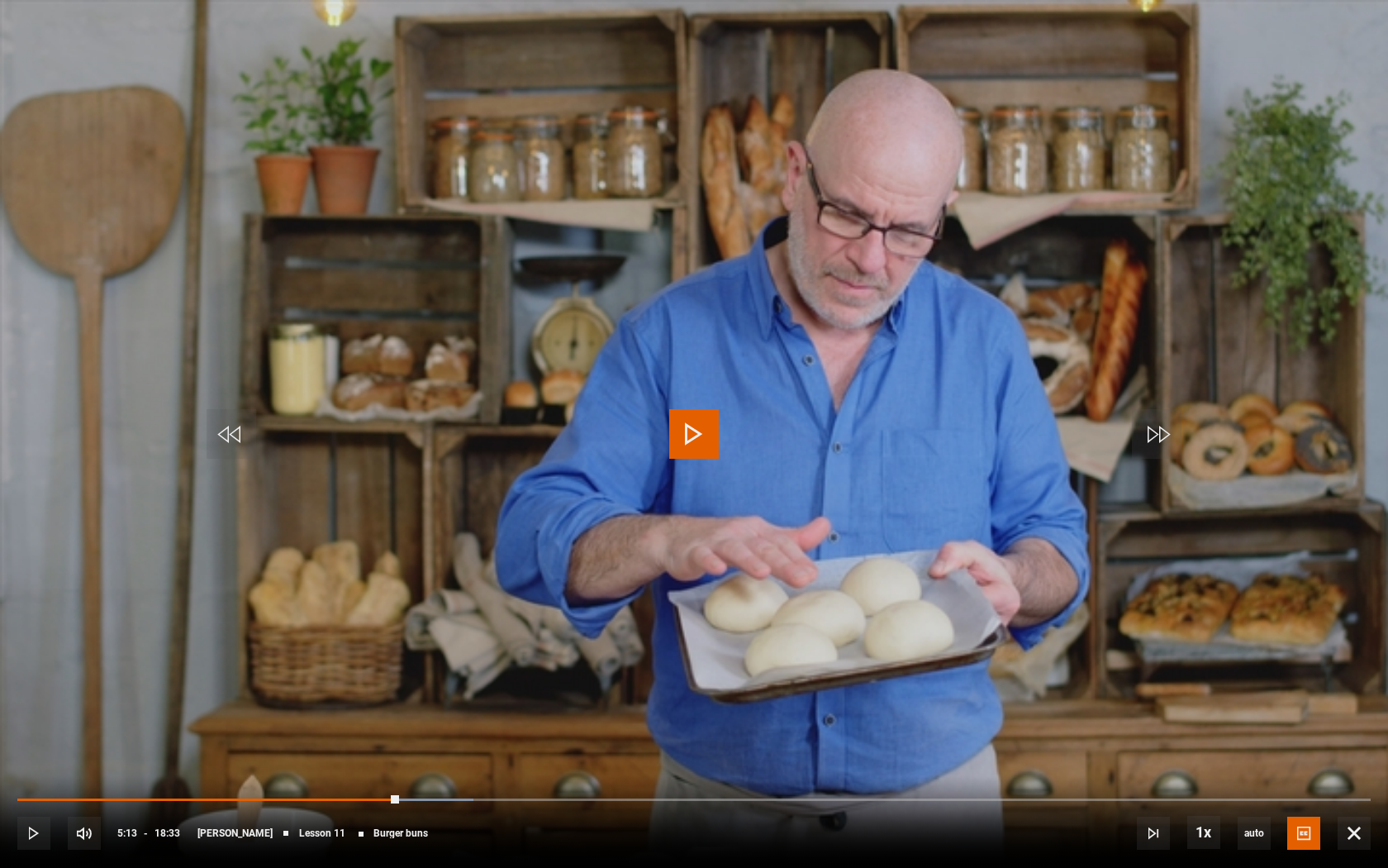
click at [676, 461] on video "Video Player" at bounding box center [694, 434] width 1388 height 868
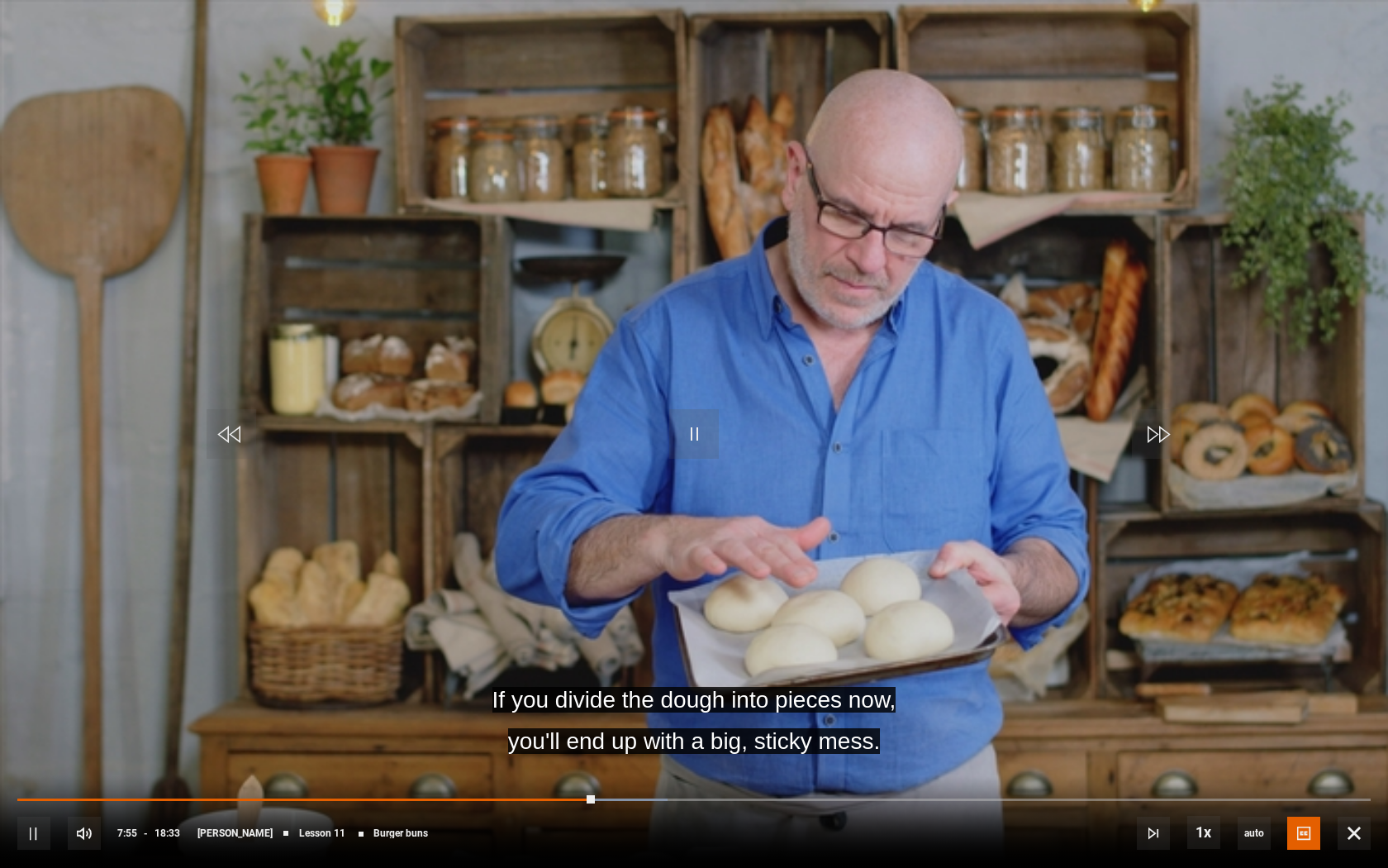
click at [712, 517] on video "Video Player" at bounding box center [694, 434] width 1388 height 868
click at [653, 422] on video "Video Player" at bounding box center [694, 434] width 1388 height 868
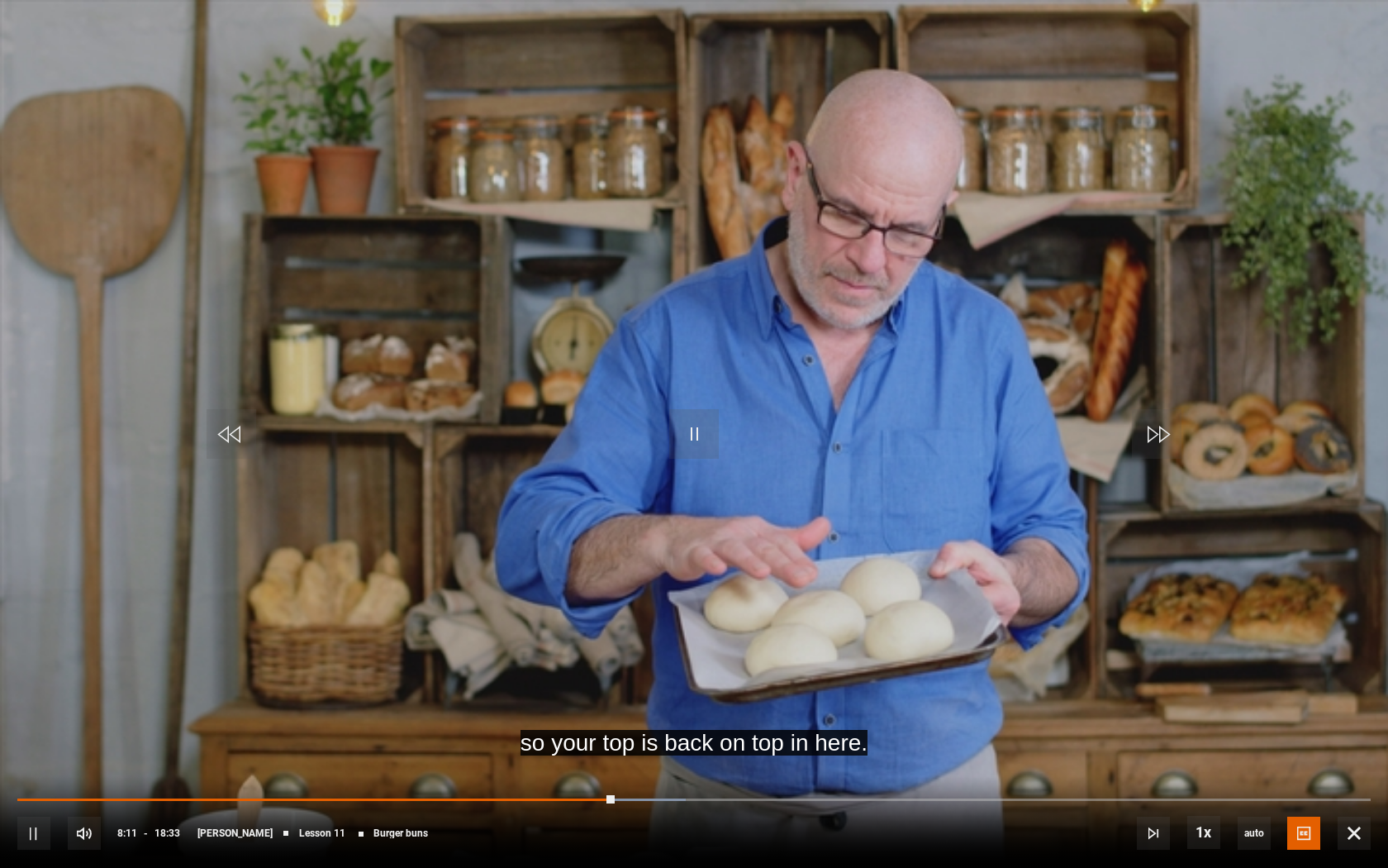
click at [723, 430] on video "Video Player" at bounding box center [694, 434] width 1388 height 868
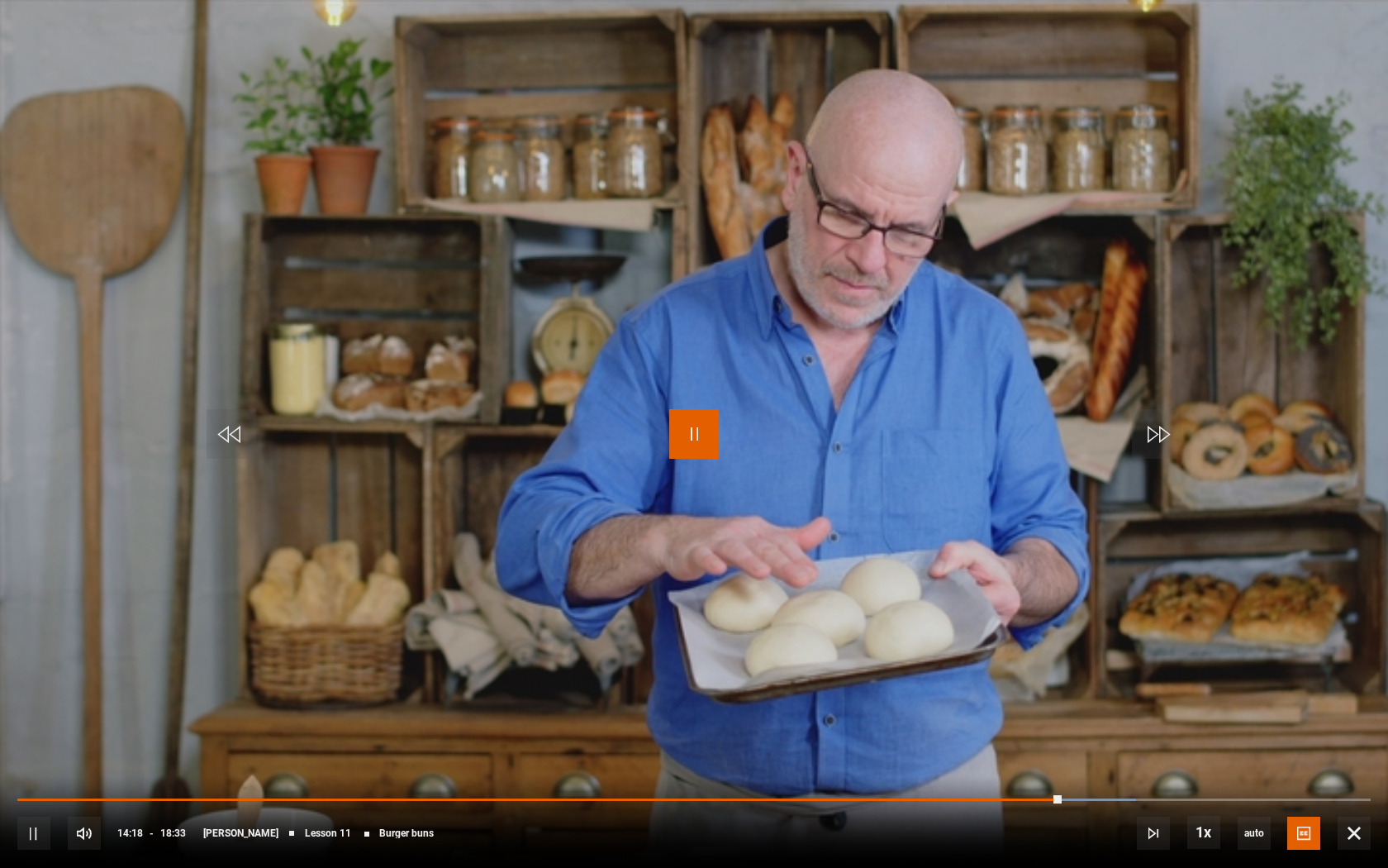
click at [710, 409] on span "Video Player" at bounding box center [694, 434] width 49 height 49
click at [705, 423] on span "Video Player" at bounding box center [694, 434] width 49 height 49
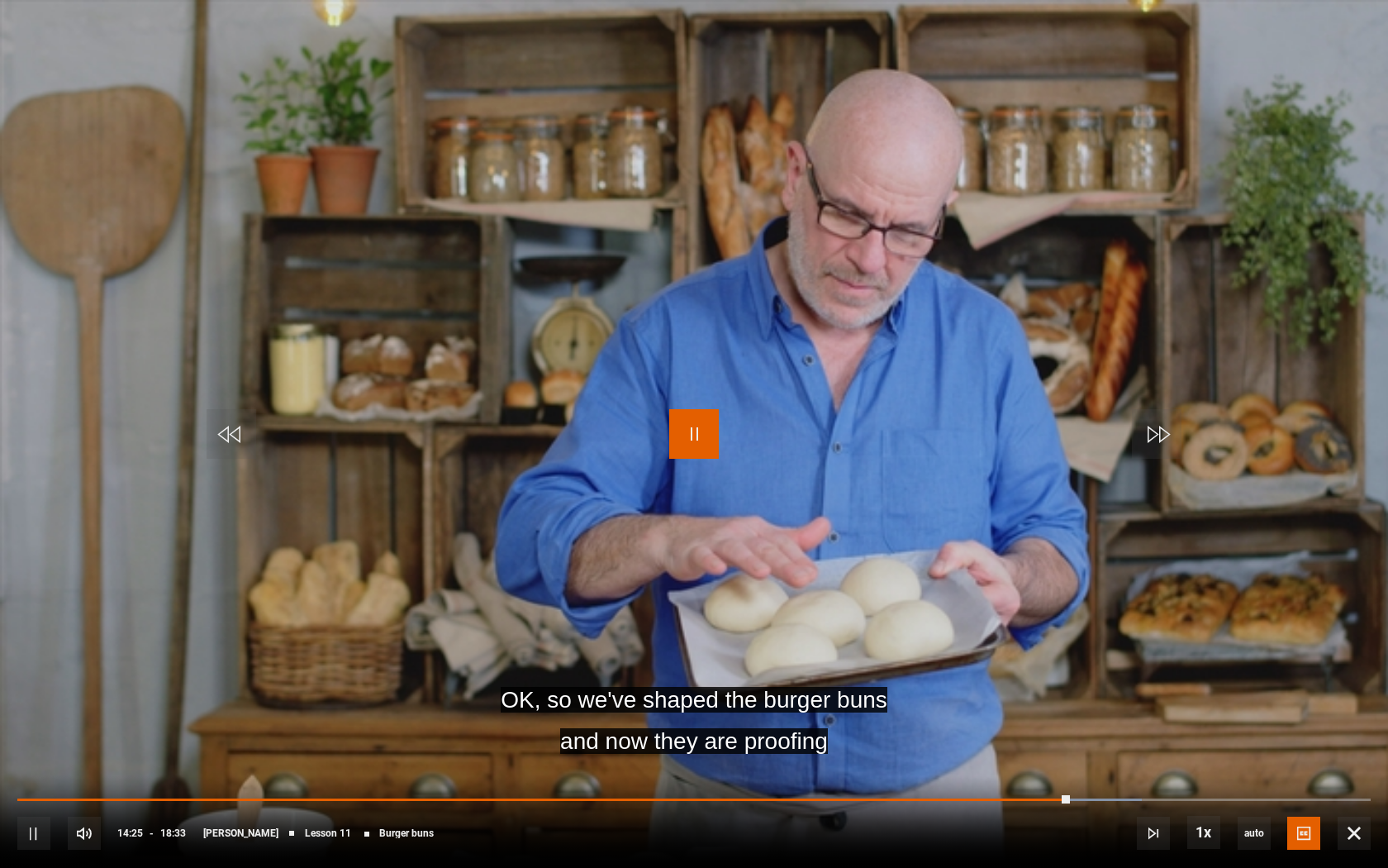
click at [705, 423] on span "Video Player" at bounding box center [694, 434] width 49 height 49
click at [708, 432] on span "Video Player" at bounding box center [694, 434] width 49 height 49
click at [936, 547] on video "Video Player" at bounding box center [694, 434] width 1388 height 868
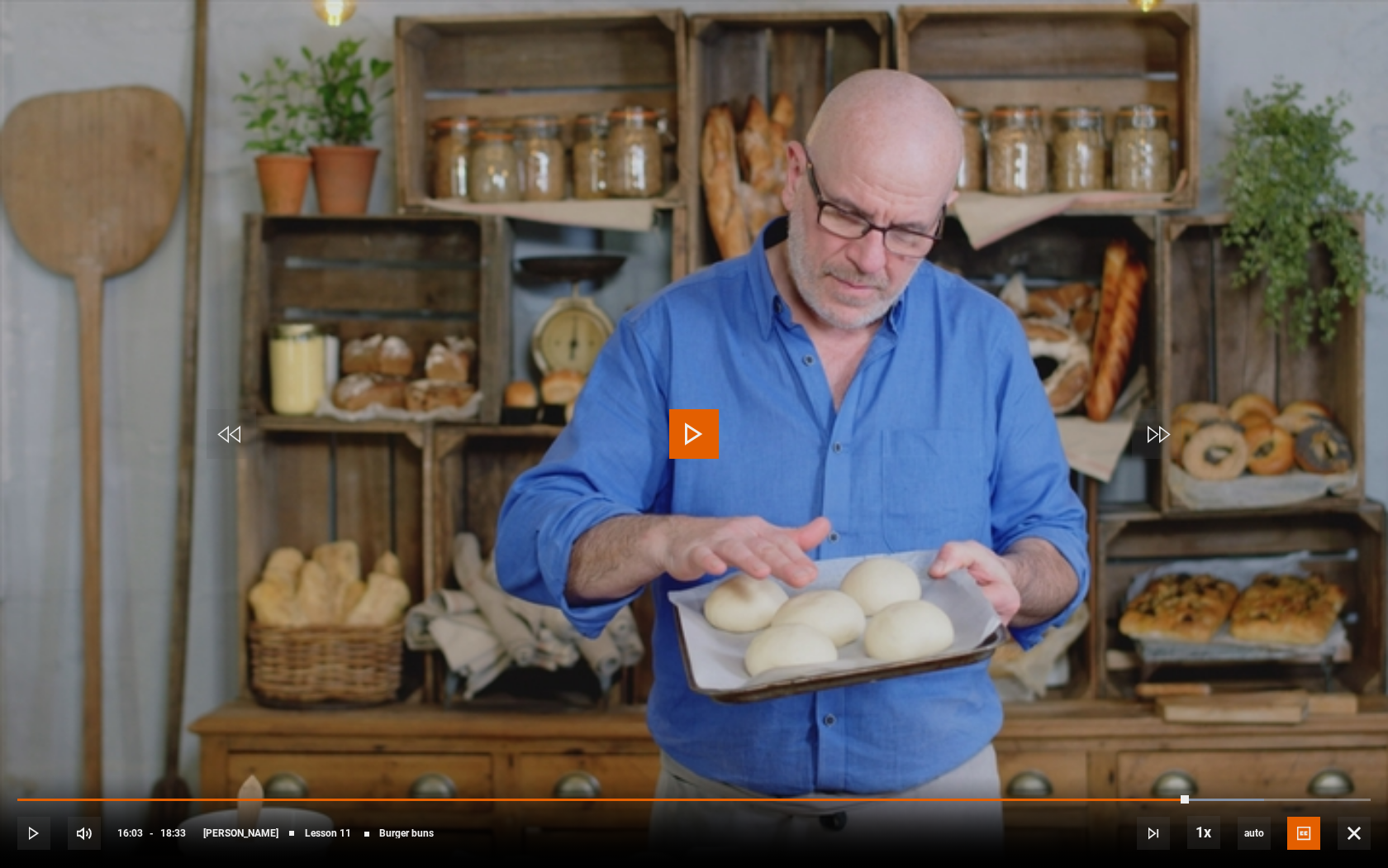
click at [936, 547] on video "Video Player" at bounding box center [694, 434] width 1388 height 868
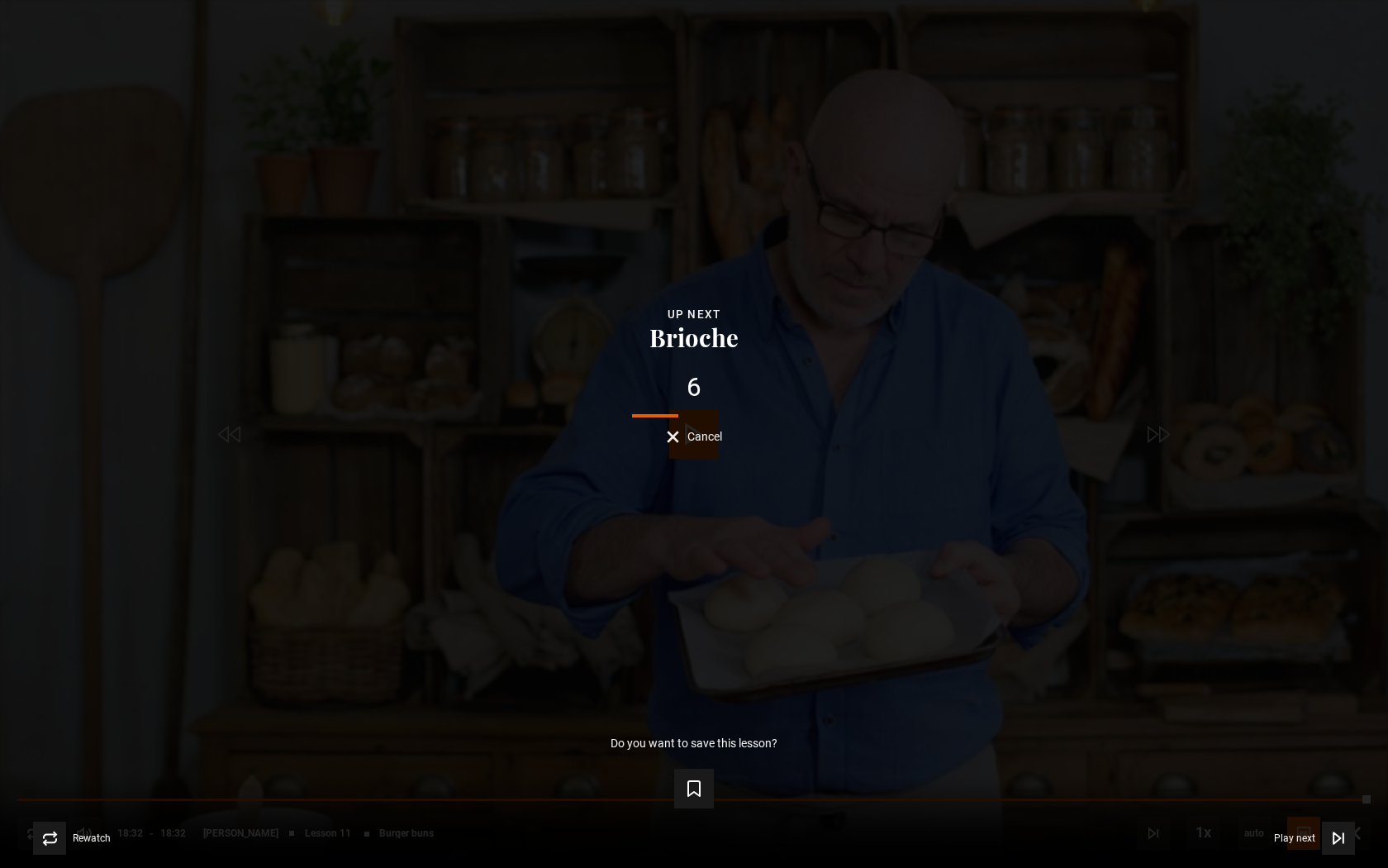
click at [677, 433] on button "Cancel" at bounding box center [694, 436] width 55 height 12
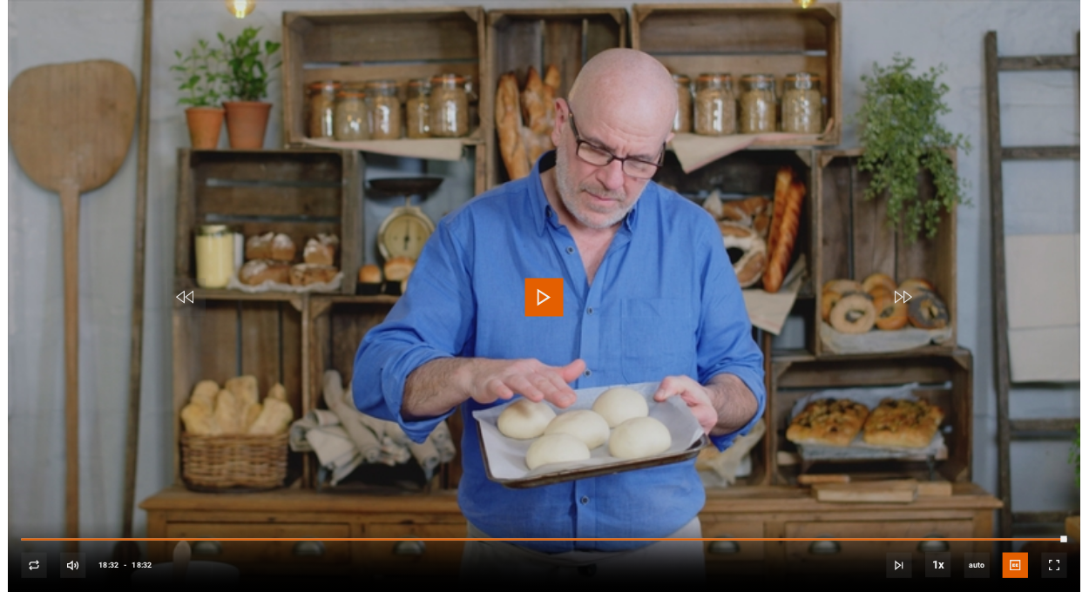
scroll to position [166, 0]
